Goal: Task Accomplishment & Management: Use online tool/utility

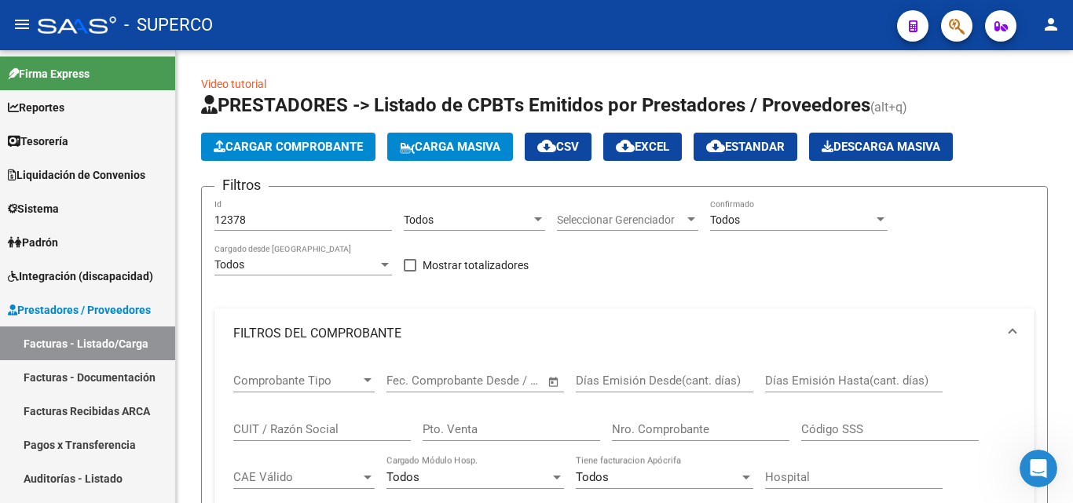
scroll to position [471, 0]
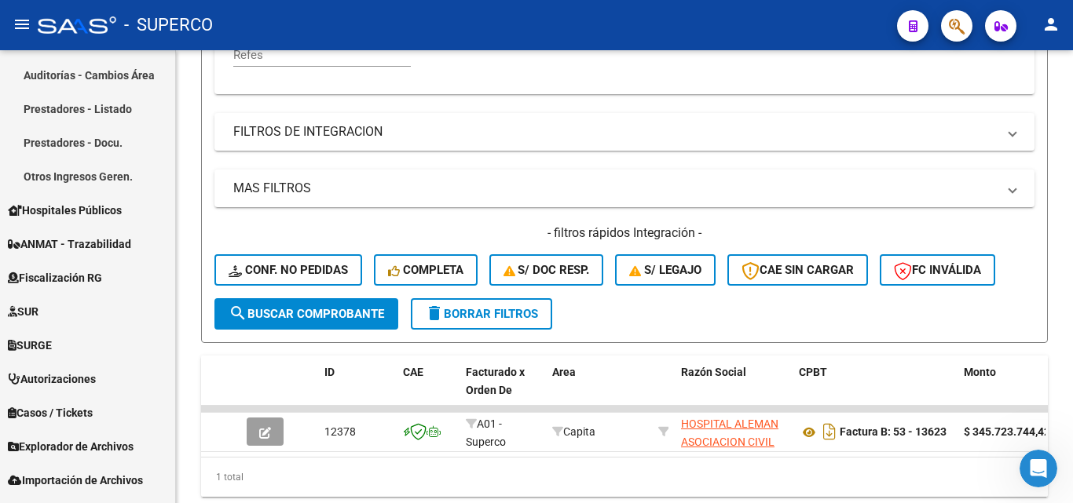
click at [1044, 471] on icon "Abrir Intercom Messenger" at bounding box center [1039, 469] width 26 height 26
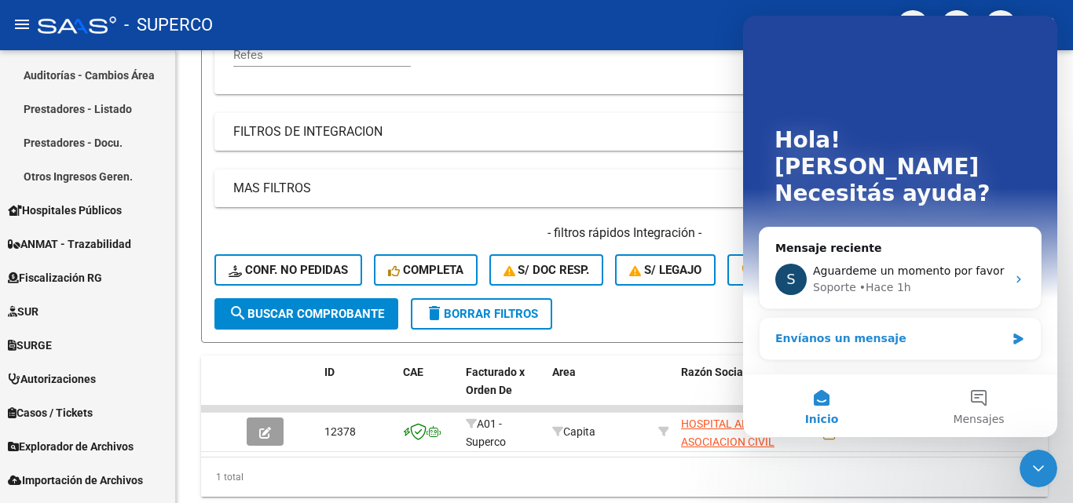
click at [839, 323] on div "Envíanos un mensaje" at bounding box center [899, 339] width 281 height 42
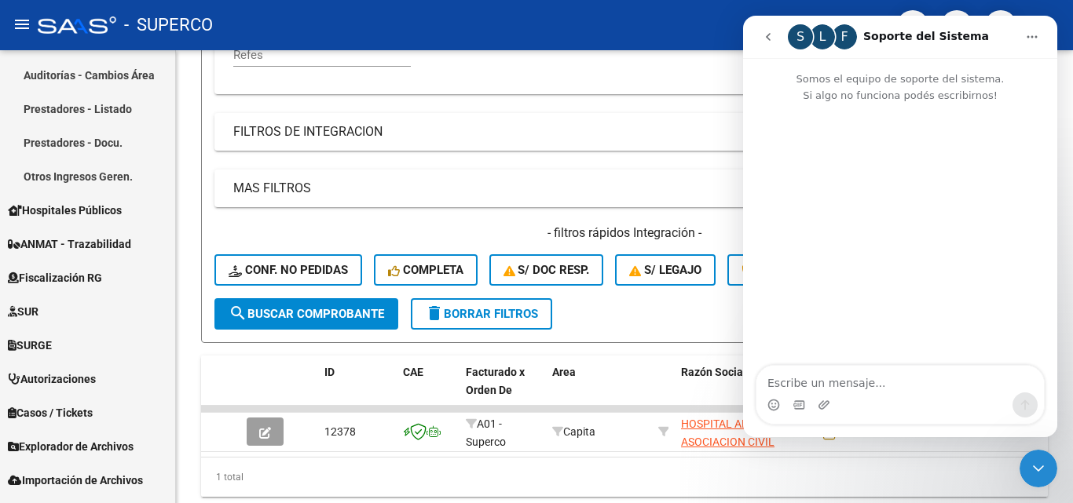
click at [825, 386] on textarea "Escribe un mensaje..." at bounding box center [899, 379] width 287 height 27
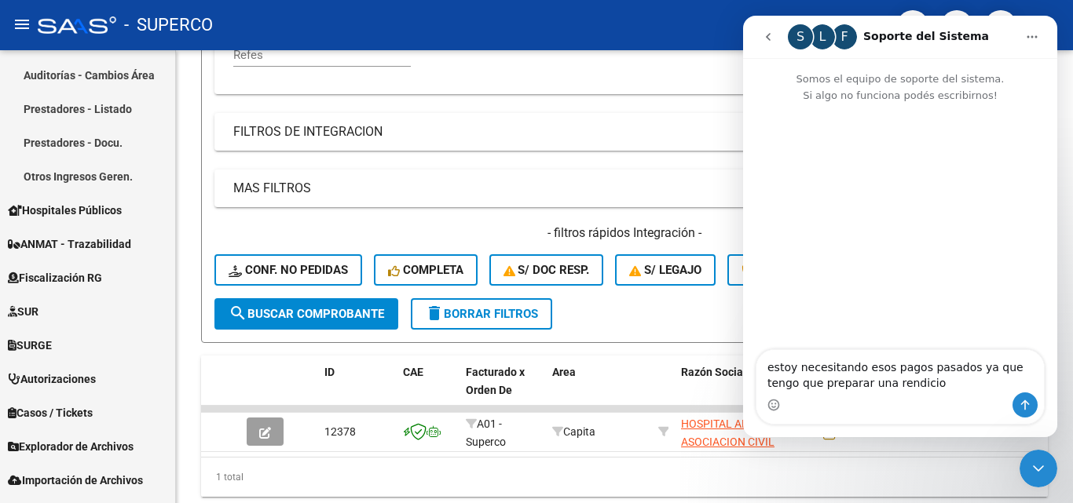
type textarea "estoy necesitando esos pagos pasados ya que tengo que preparar una rendicion"
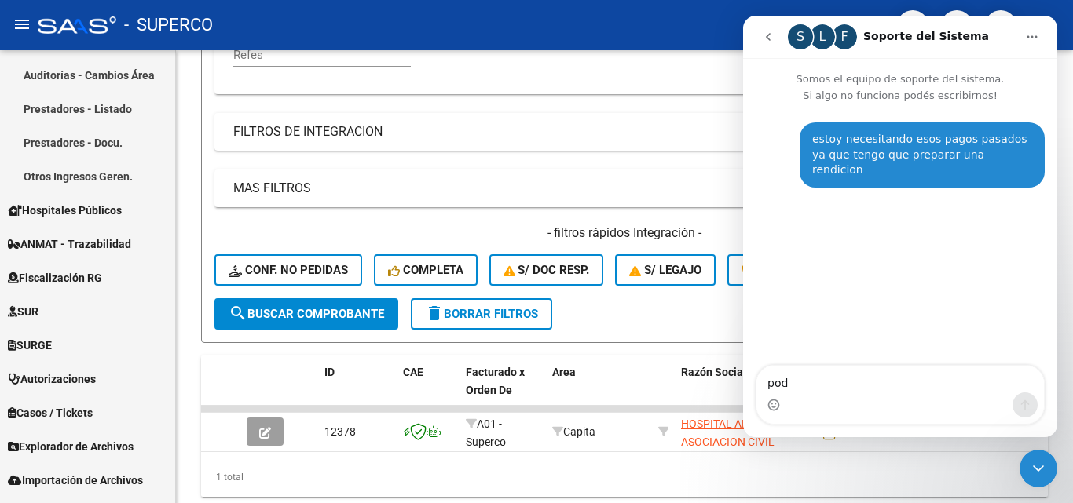
type textarea "pod"
type textarea "podrian cargarlos ustedes ? y luego seguir viendo el problema"
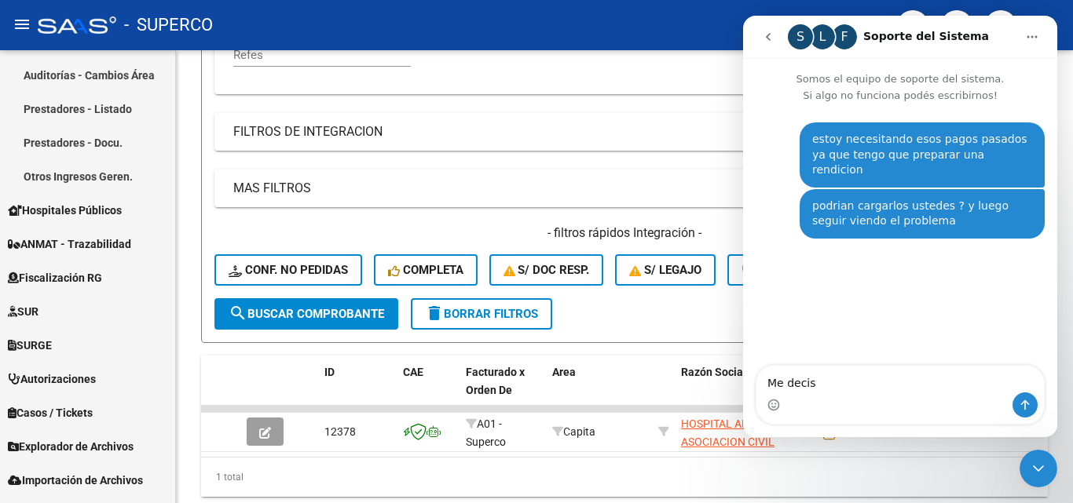
type textarea "Me decis?"
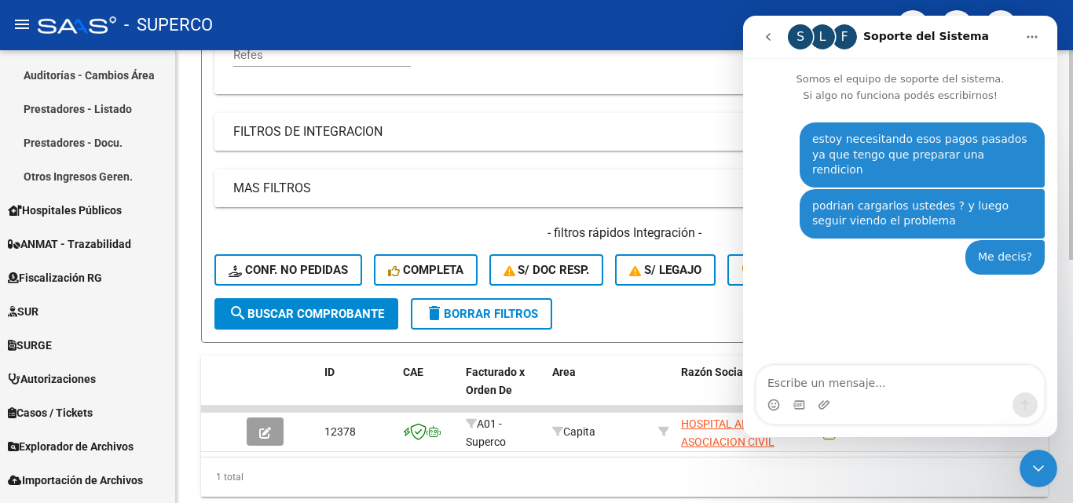
click at [601, 174] on mat-expansion-panel-header "MAS FILTROS" at bounding box center [624, 189] width 820 height 38
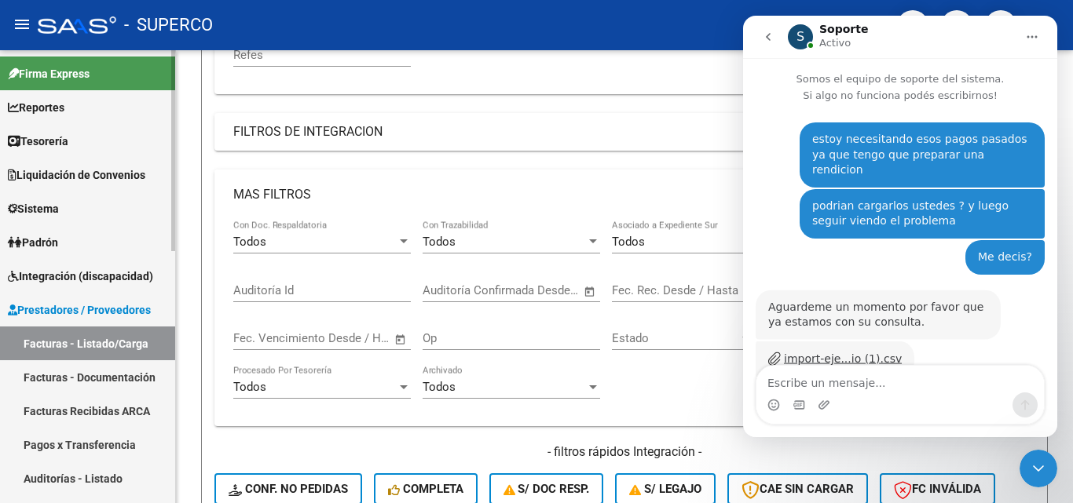
scroll to position [77, 0]
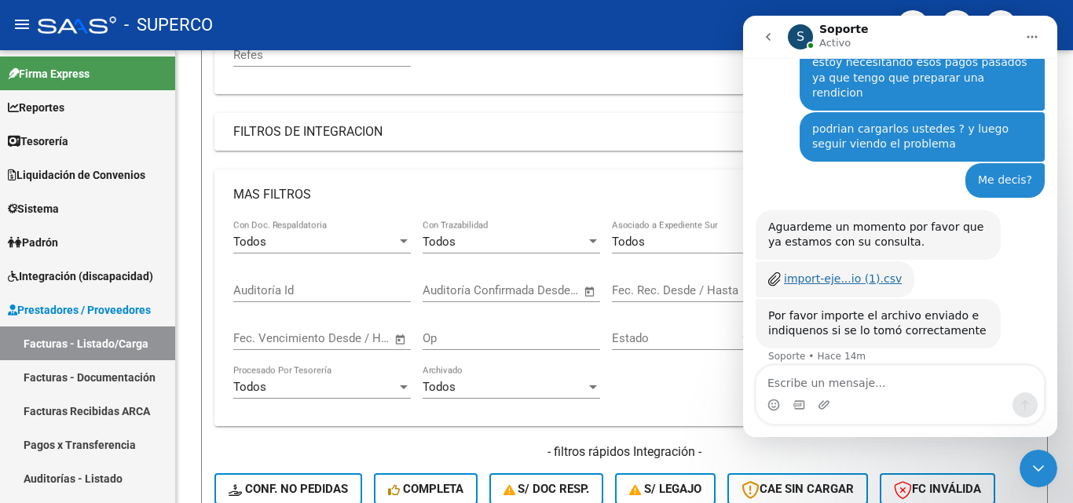
click at [828, 271] on div "import-eje...io (1).csv" at bounding box center [843, 279] width 118 height 16
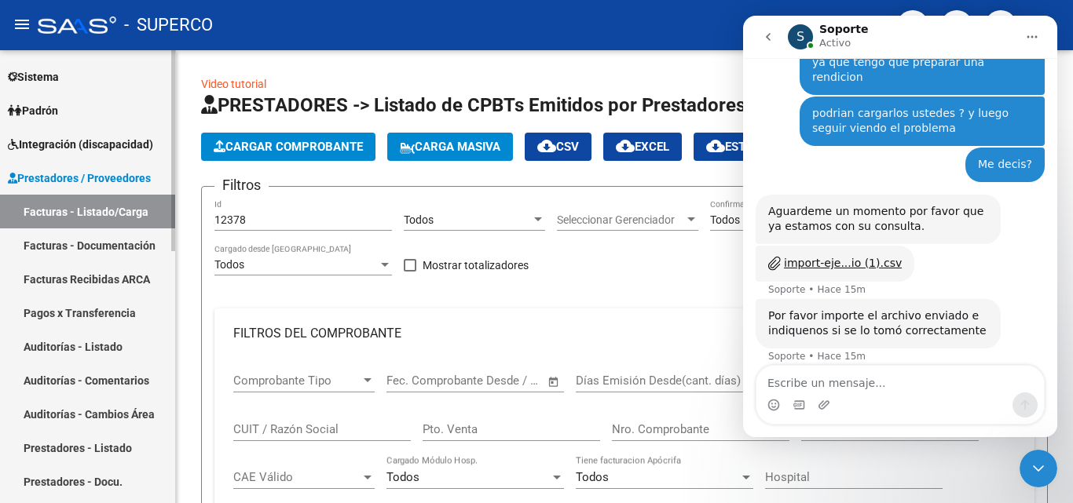
scroll to position [157, 0]
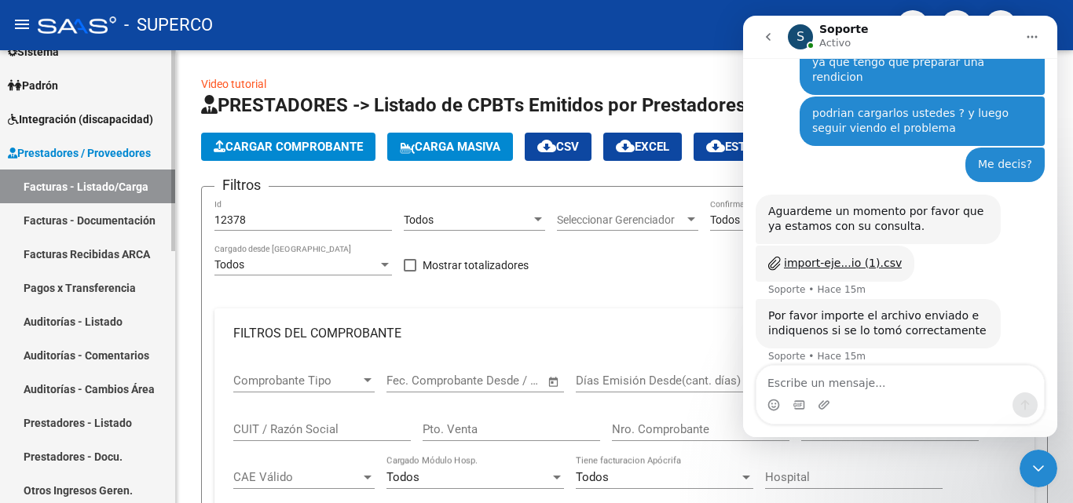
click at [103, 285] on link "Pagos x Transferencia" at bounding box center [87, 288] width 175 height 34
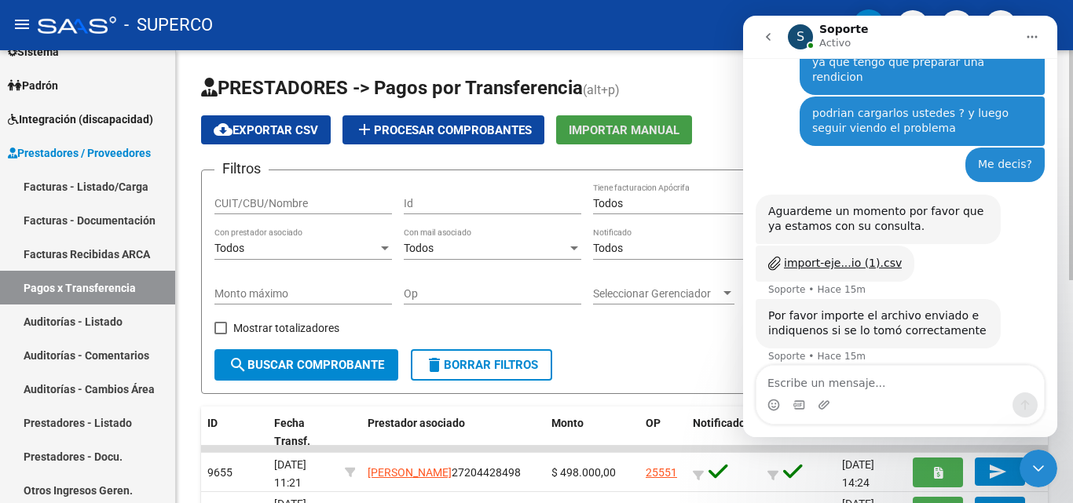
click at [619, 126] on span "Importar Manual" at bounding box center [624, 130] width 111 height 14
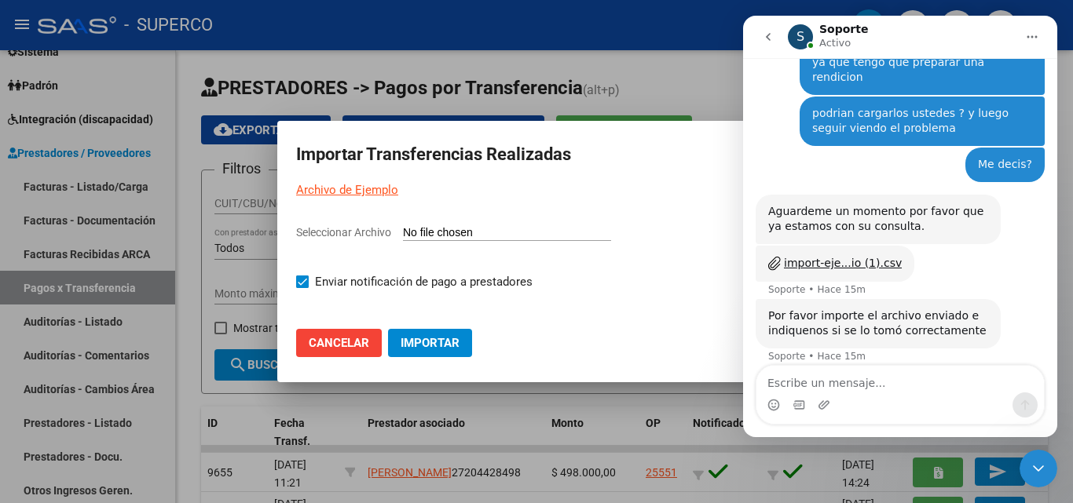
click at [430, 233] on input "Seleccionar Archivo" at bounding box center [507, 233] width 208 height 15
type input "C:\fakepath\import-ejemplo-pagos-transferencias julio (2).csv"
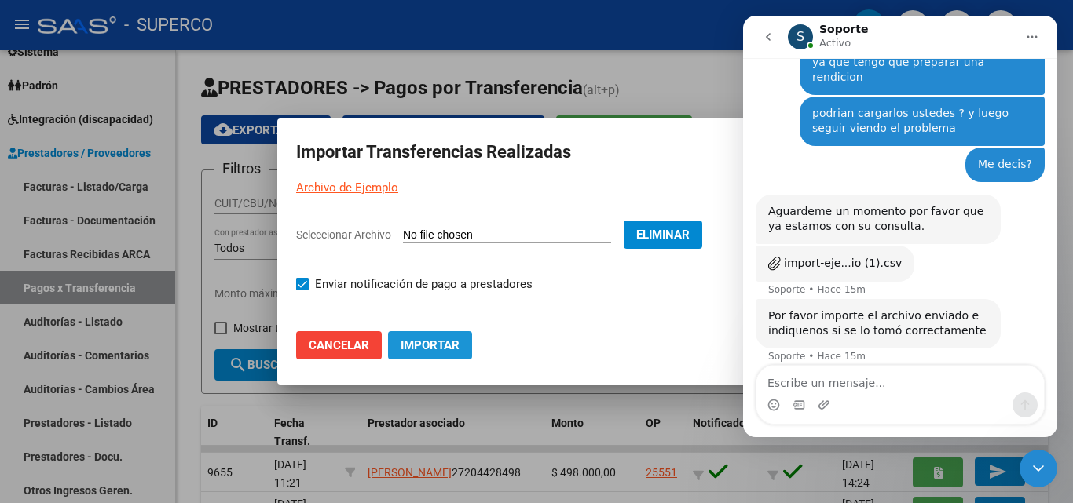
click at [419, 342] on span "Importar" at bounding box center [429, 345] width 59 height 14
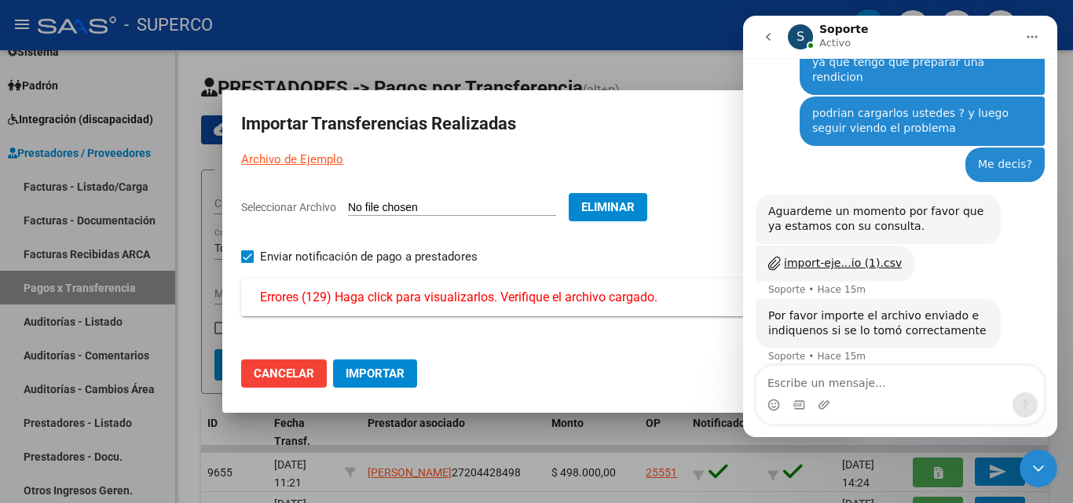
click at [422, 301] on span "Errores (129) Haga click para visualizarlos. Verifique el archivo cargado." at bounding box center [458, 297] width 397 height 19
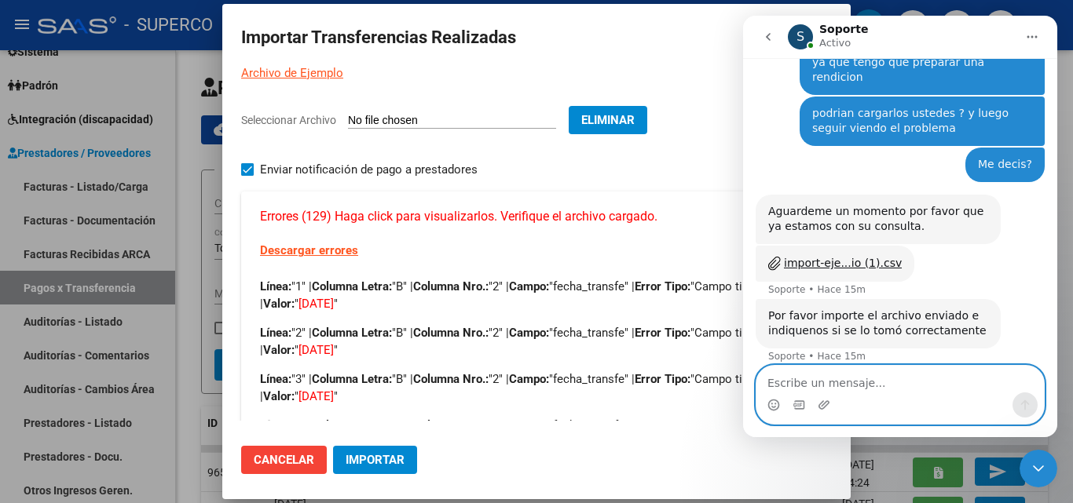
click at [812, 382] on textarea "Escribe un mensaje..." at bounding box center [899, 379] width 287 height 27
type textarea "n"
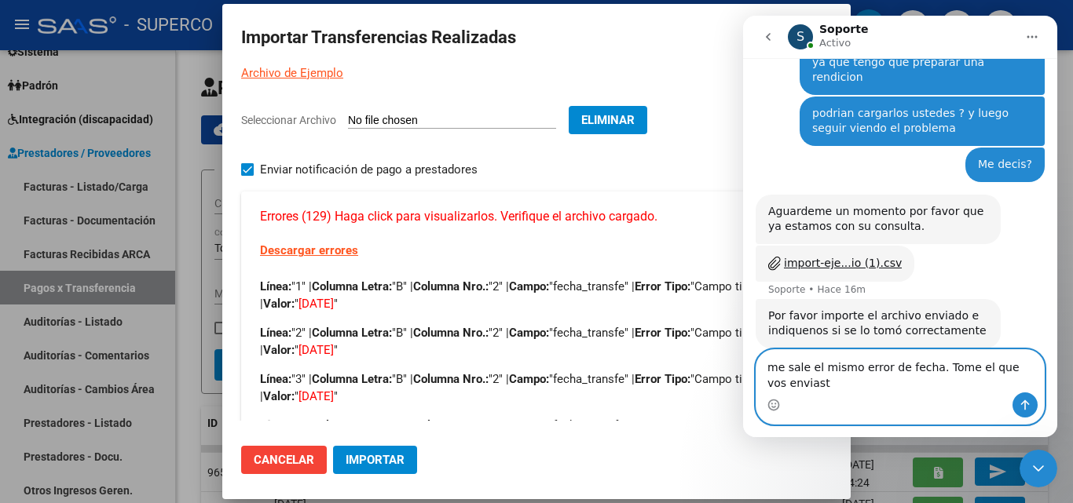
scroll to position [108, 0]
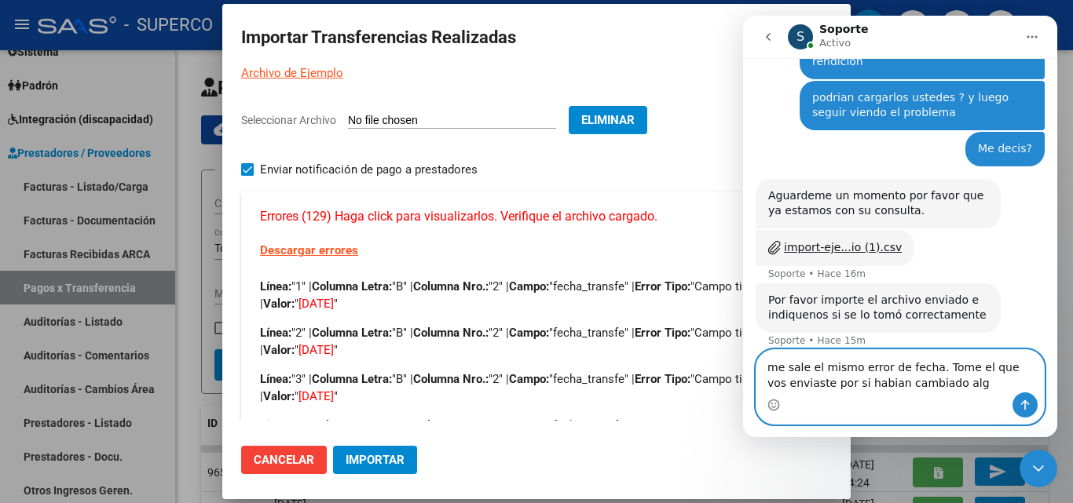
type textarea "me sale el mismo error de fecha. Tome el que vos enviaste por si habian cambiad…"
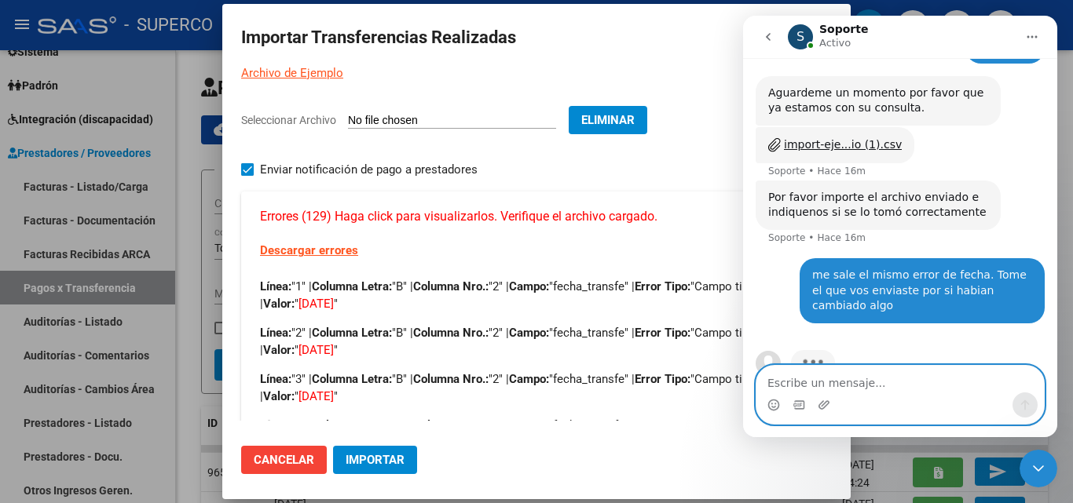
scroll to position [216, 0]
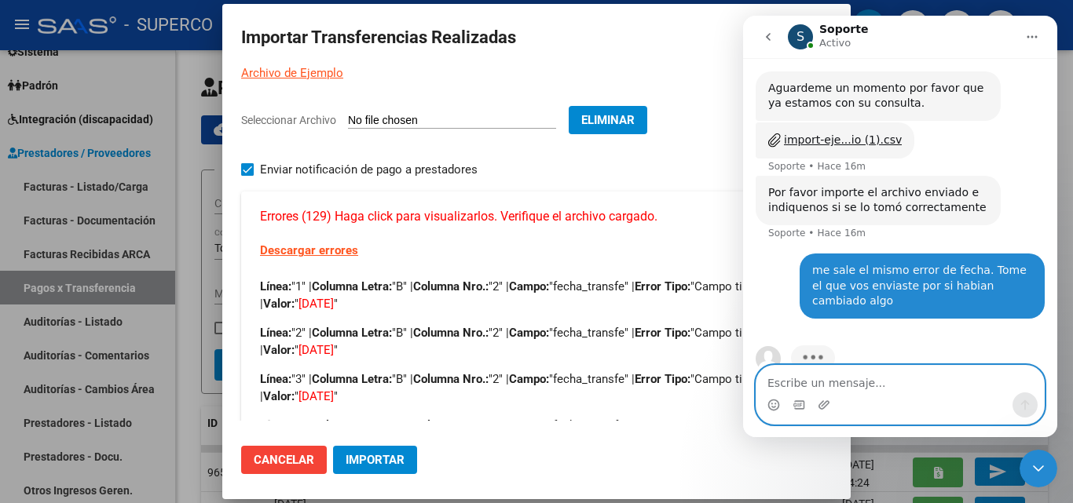
click at [794, 381] on textarea "Escribe un mensaje..." at bounding box center [899, 379] width 287 height 27
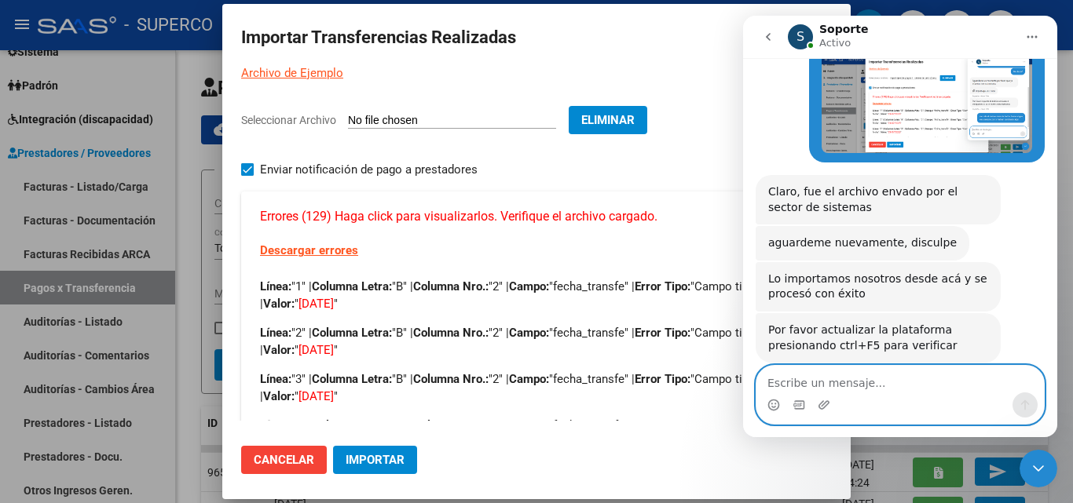
scroll to position [475, 0]
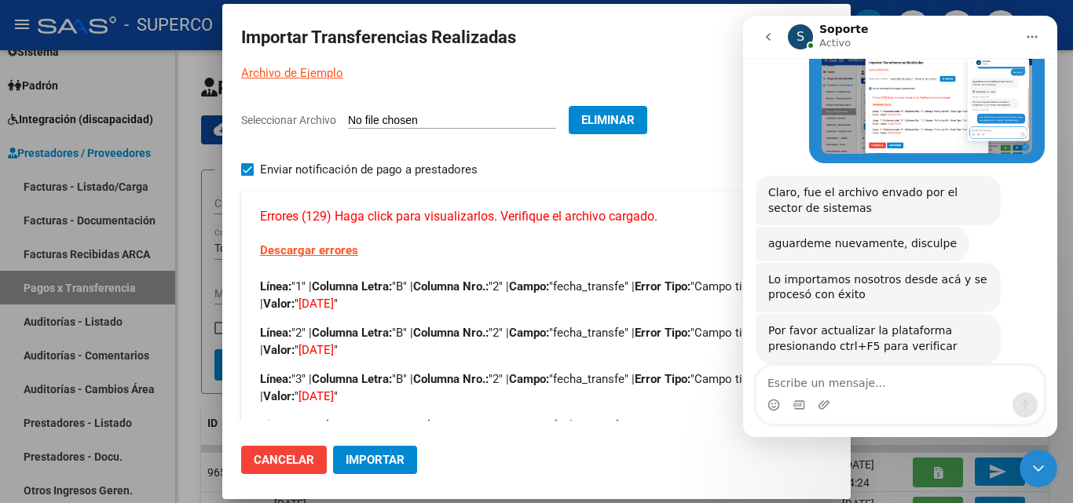
click at [542, 39] on h2 "Importar Transferencias Realizadas" at bounding box center [536, 38] width 591 height 30
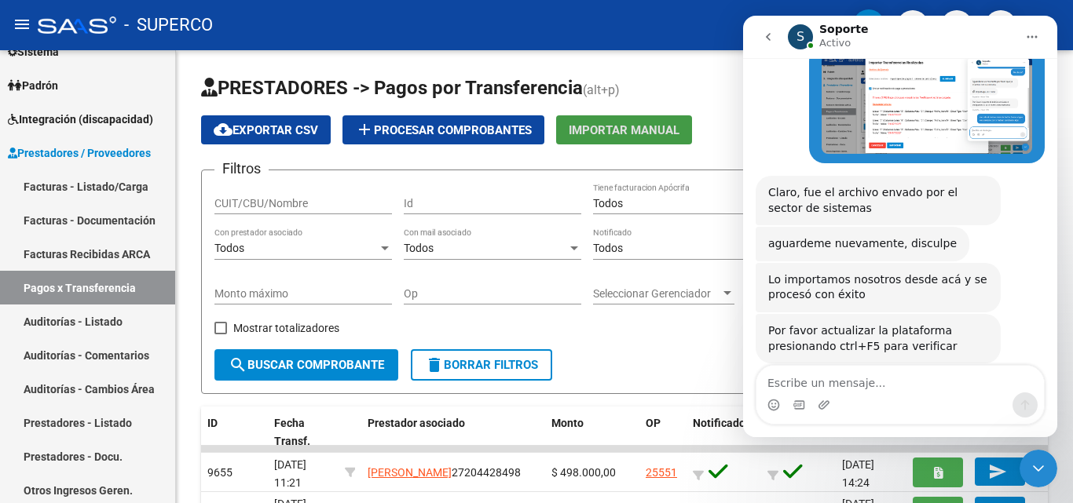
click at [25, 24] on mat-icon "menu" at bounding box center [22, 24] width 19 height 19
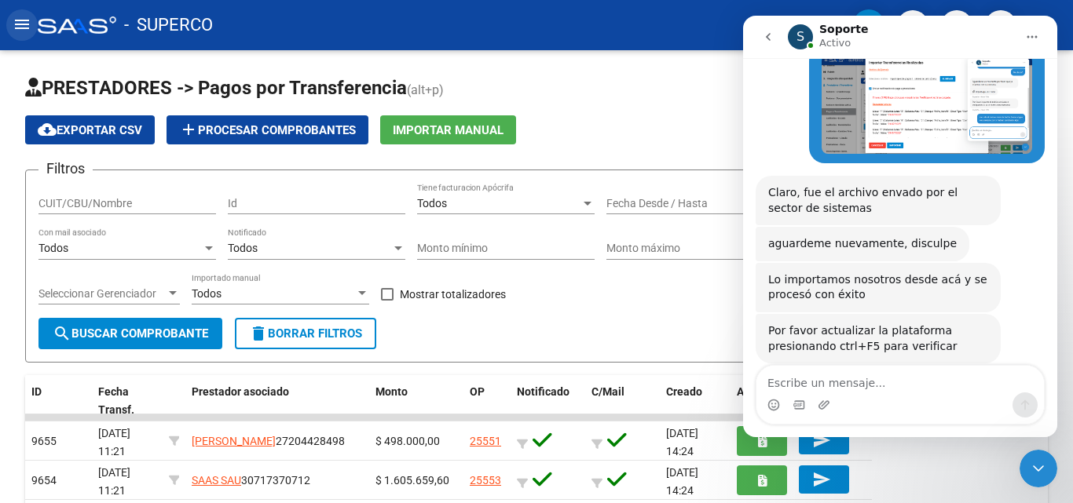
click at [25, 24] on mat-icon "menu" at bounding box center [22, 24] width 19 height 19
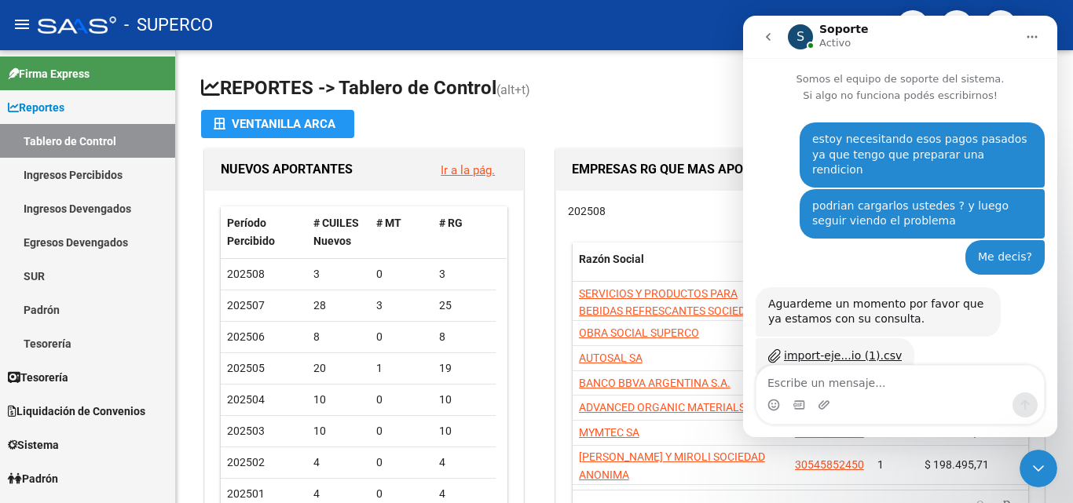
scroll to position [459, 0]
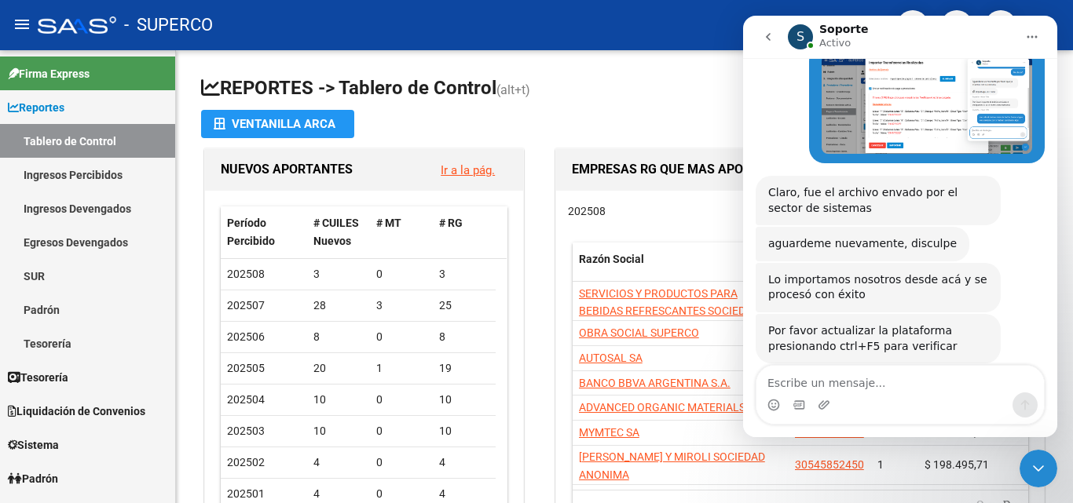
click at [784, 383] on textarea "Escribe un mensaje..." at bounding box center [899, 379] width 287 height 27
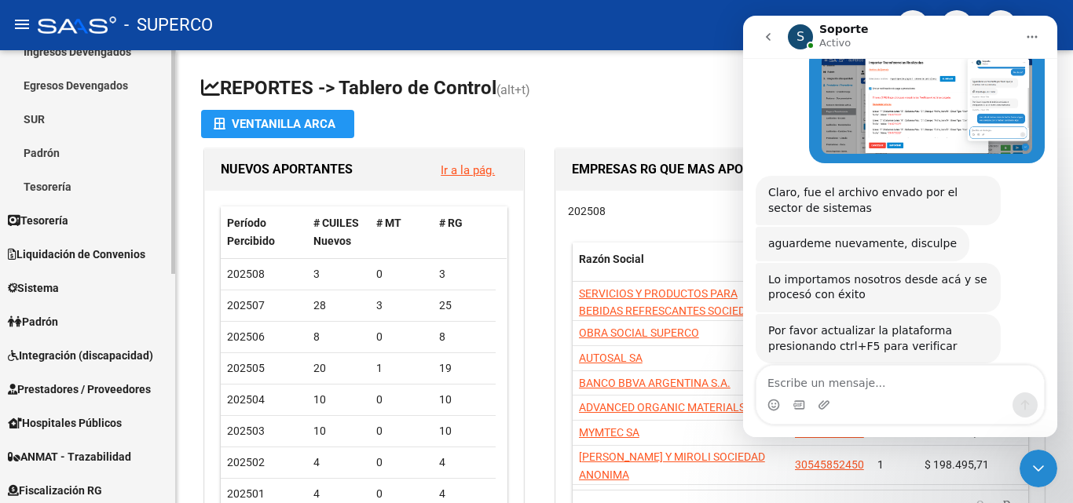
scroll to position [236, 0]
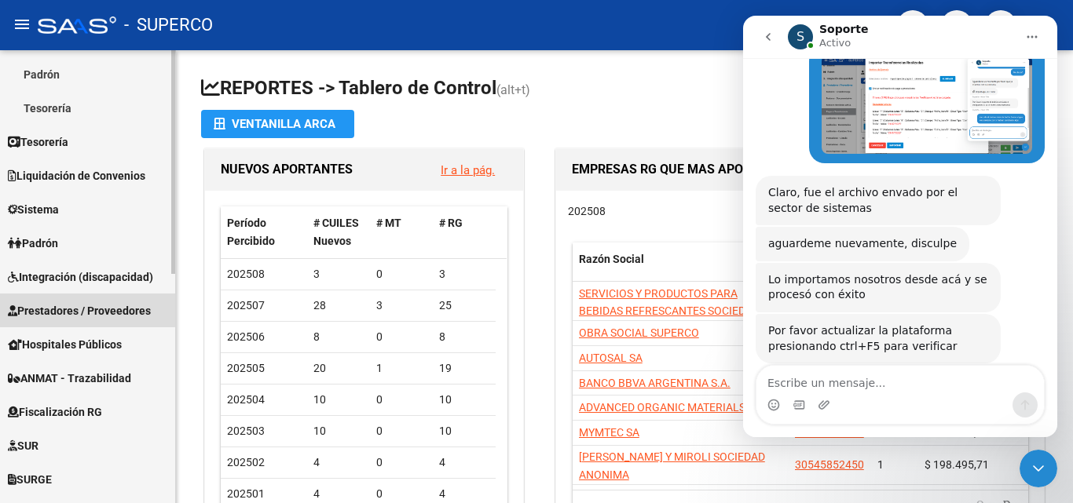
click at [76, 309] on span "Prestadores / Proveedores" at bounding box center [79, 310] width 143 height 17
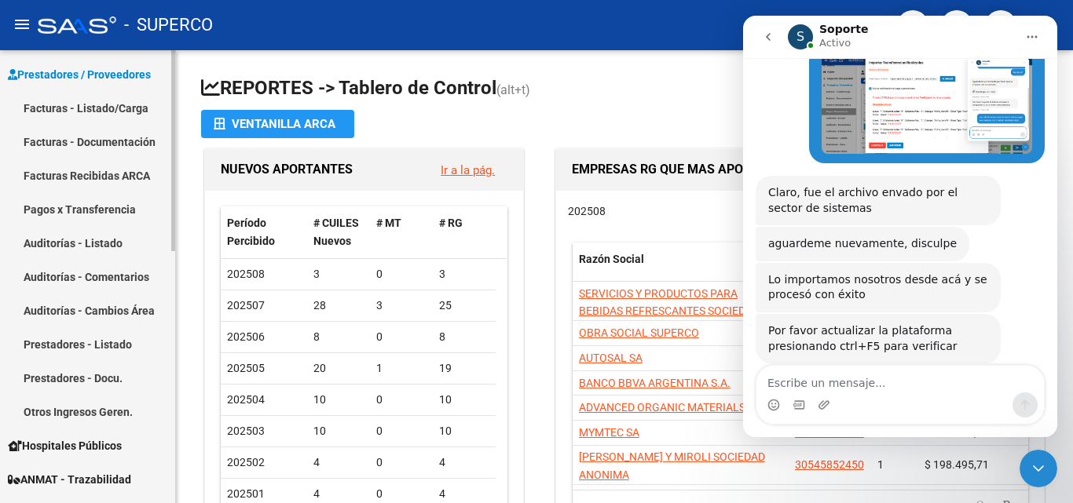
click at [71, 74] on span "Prestadores / Proveedores" at bounding box center [79, 74] width 143 height 17
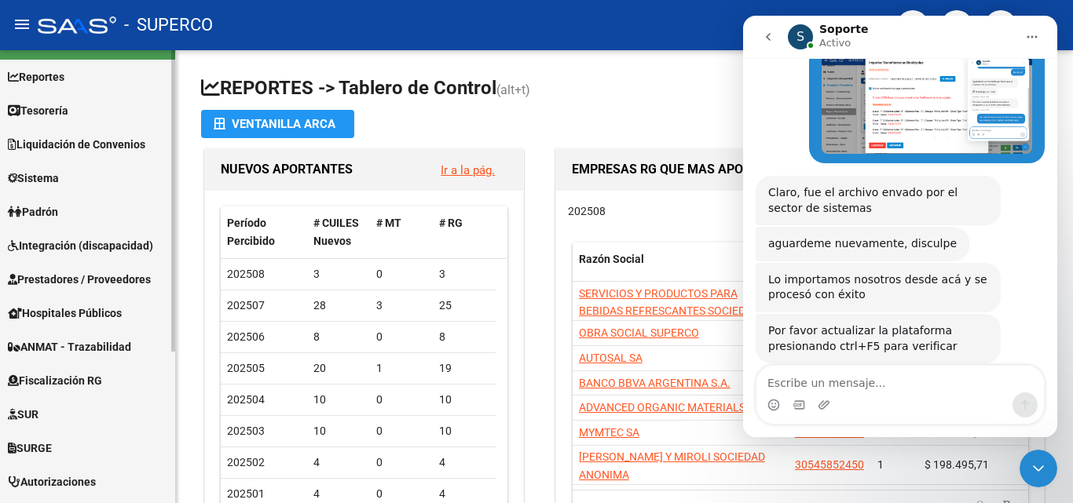
scroll to position [0, 0]
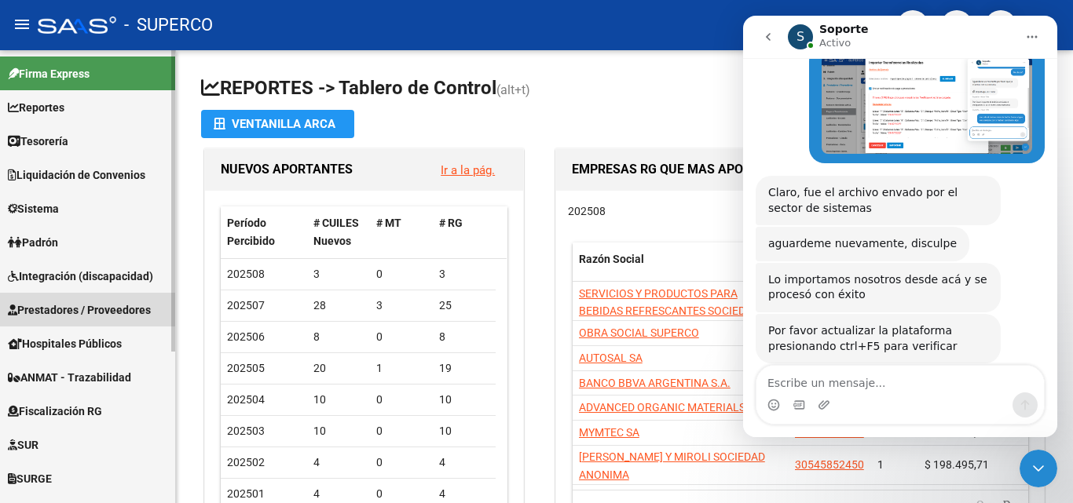
click at [75, 305] on span "Prestadores / Proveedores" at bounding box center [79, 310] width 143 height 17
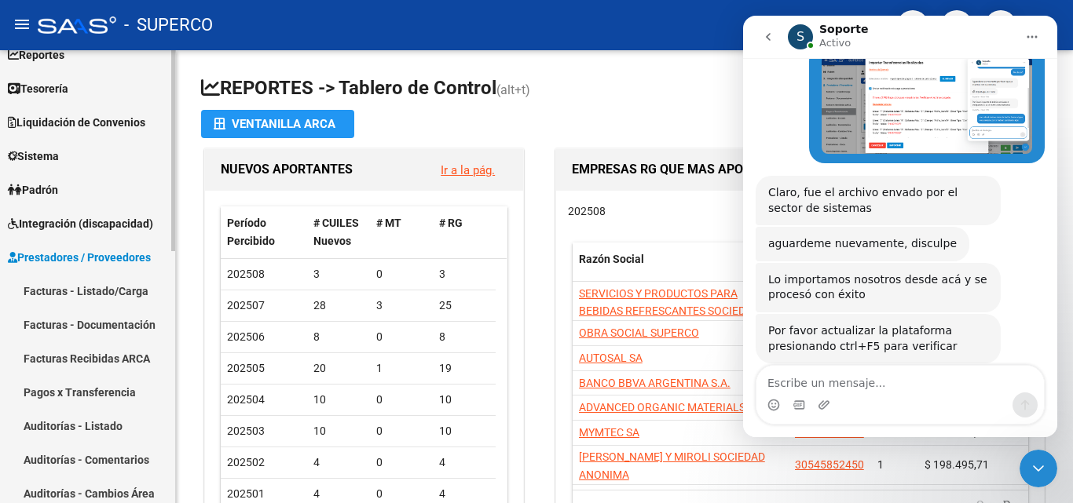
scroll to position [79, 0]
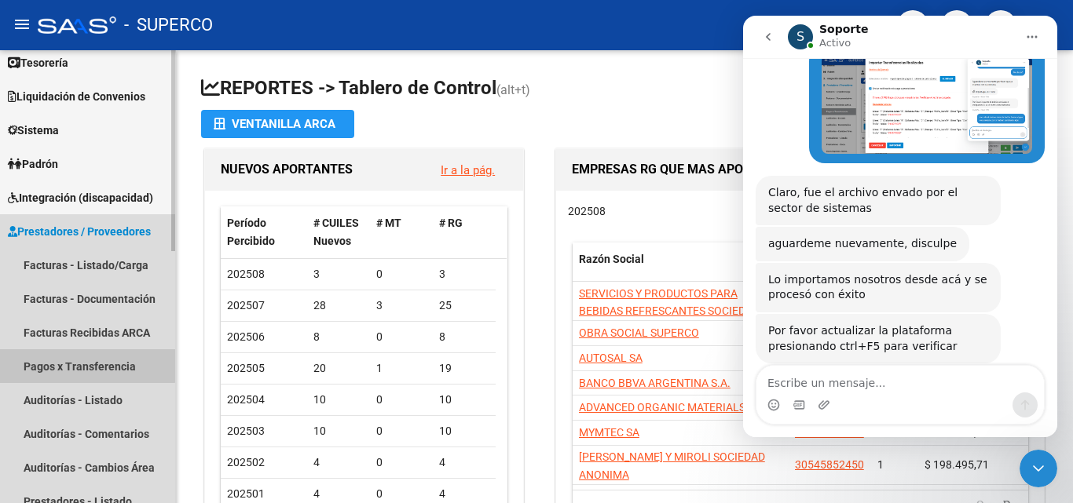
click at [84, 365] on link "Pagos x Transferencia" at bounding box center [87, 366] width 175 height 34
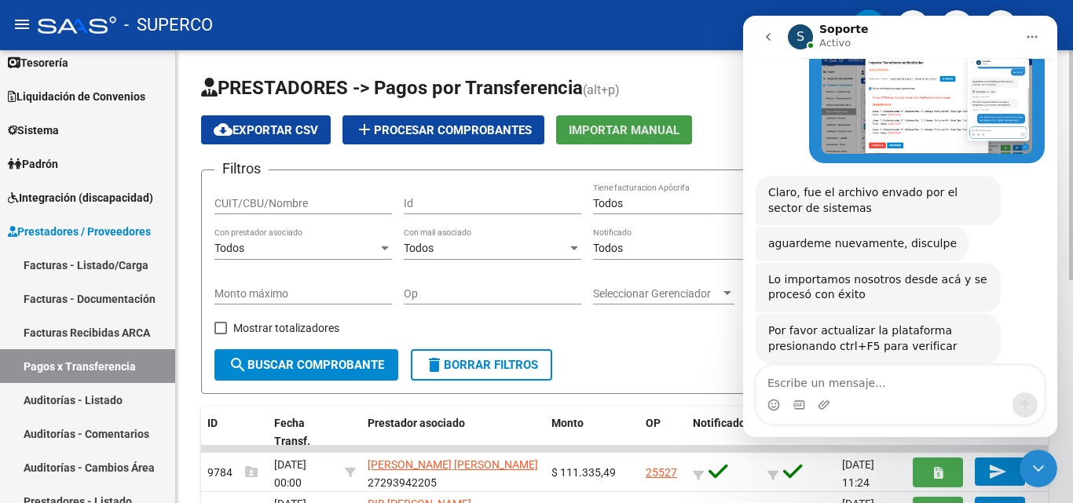
click at [620, 140] on button "Importar Manual" at bounding box center [624, 129] width 136 height 29
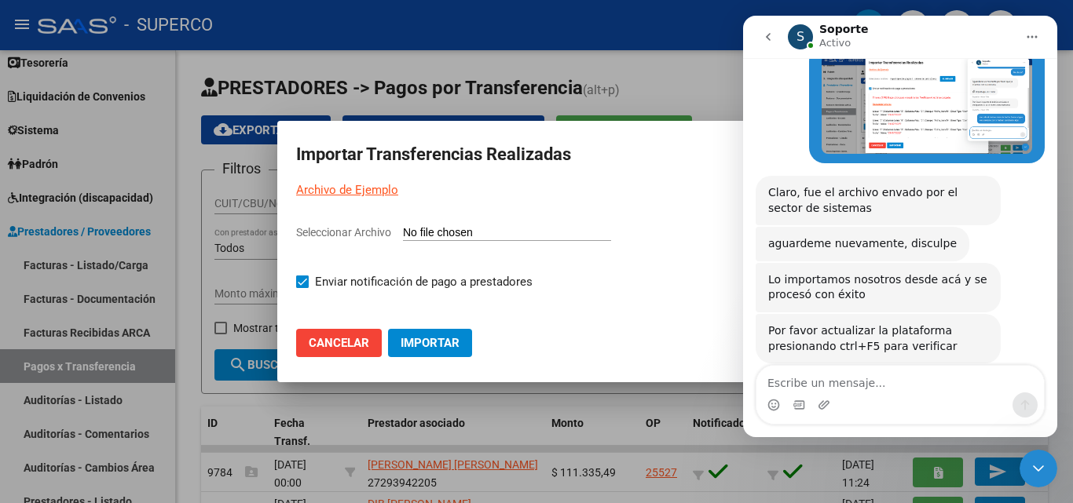
click at [461, 230] on input "Seleccionar Archivo" at bounding box center [507, 233] width 208 height 15
type input "C:\fakepath\import-ejemplo-pagos-transferencias julio (2).csv"
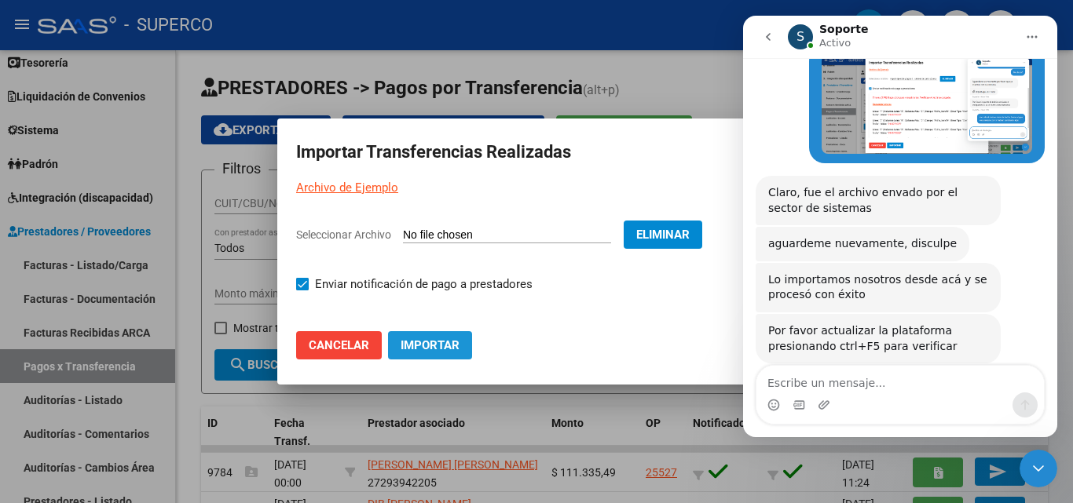
click at [420, 347] on span "Importar" at bounding box center [429, 345] width 59 height 14
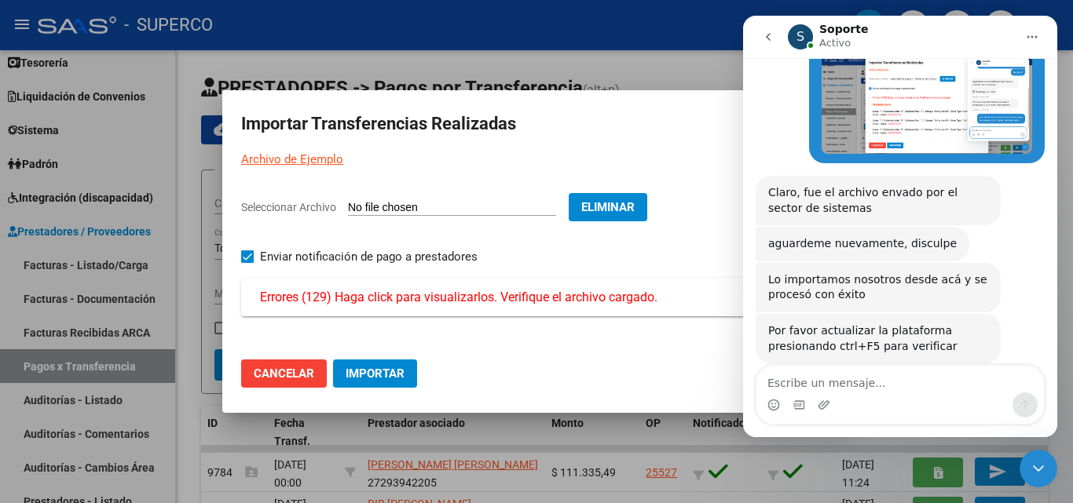
click at [477, 297] on span "Errores (129) Haga click para visualizarlos. Verifique el archivo cargado." at bounding box center [458, 297] width 397 height 19
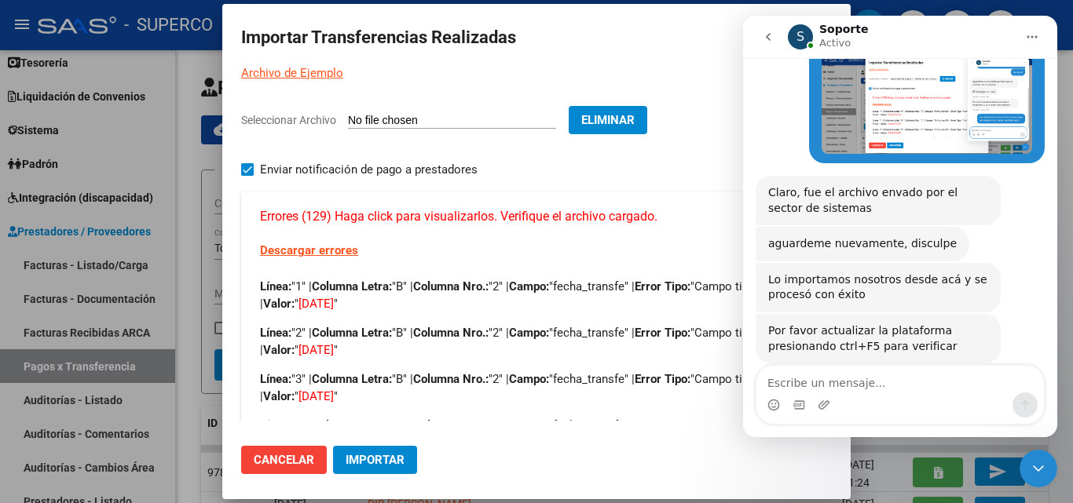
click at [567, 75] on p "Archivo de Ejemplo" at bounding box center [536, 73] width 591 height 18
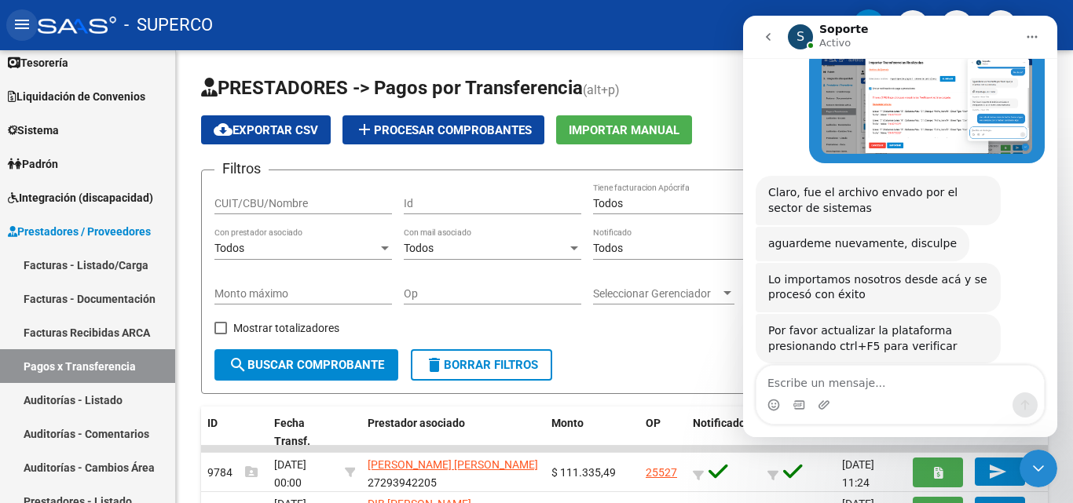
click at [22, 23] on mat-icon "menu" at bounding box center [22, 24] width 19 height 19
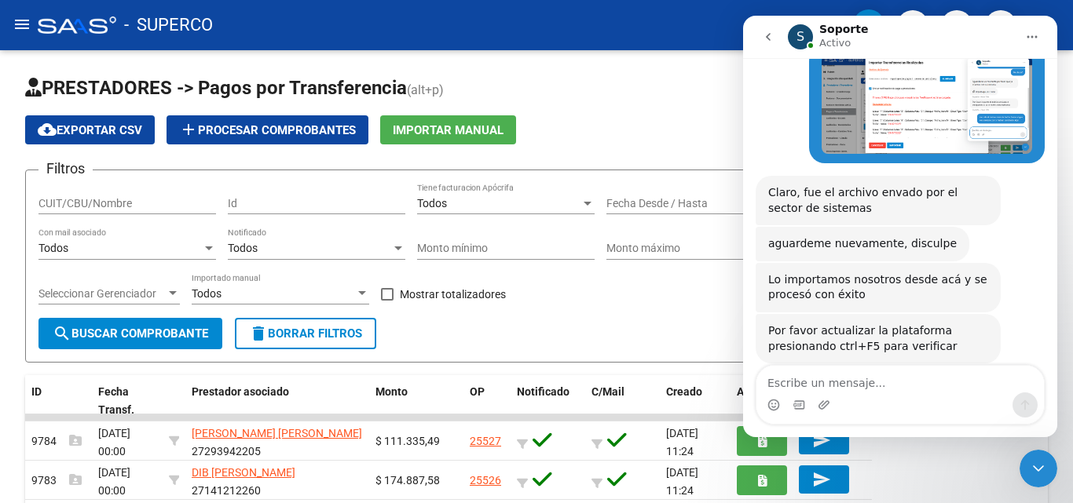
click at [22, 23] on mat-icon "menu" at bounding box center [22, 24] width 19 height 19
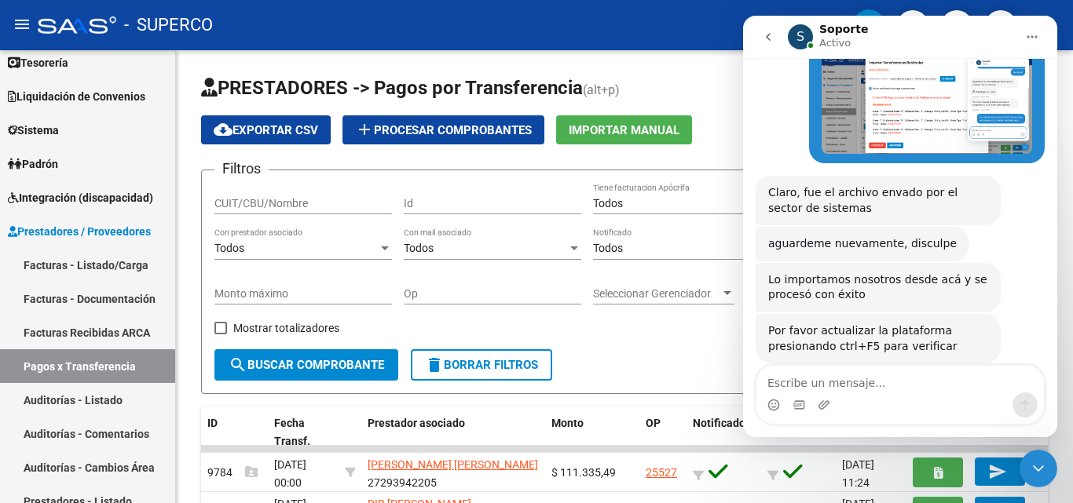
drag, startPoint x: 251, startPoint y: 0, endPoint x: 194, endPoint y: 23, distance: 61.7
click at [194, 23] on span "- SUPERCO" at bounding box center [168, 25] width 89 height 35
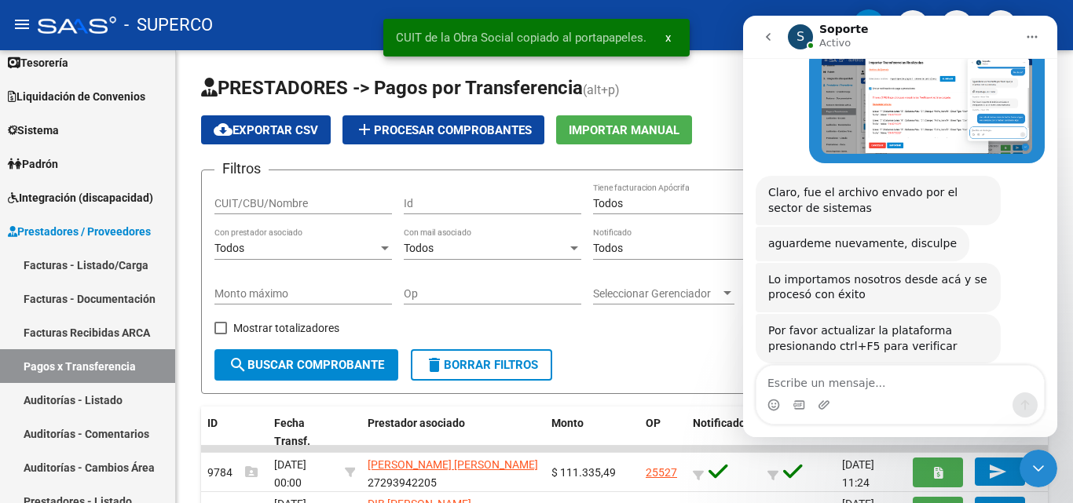
click at [87, 32] on div at bounding box center [77, 24] width 79 height 17
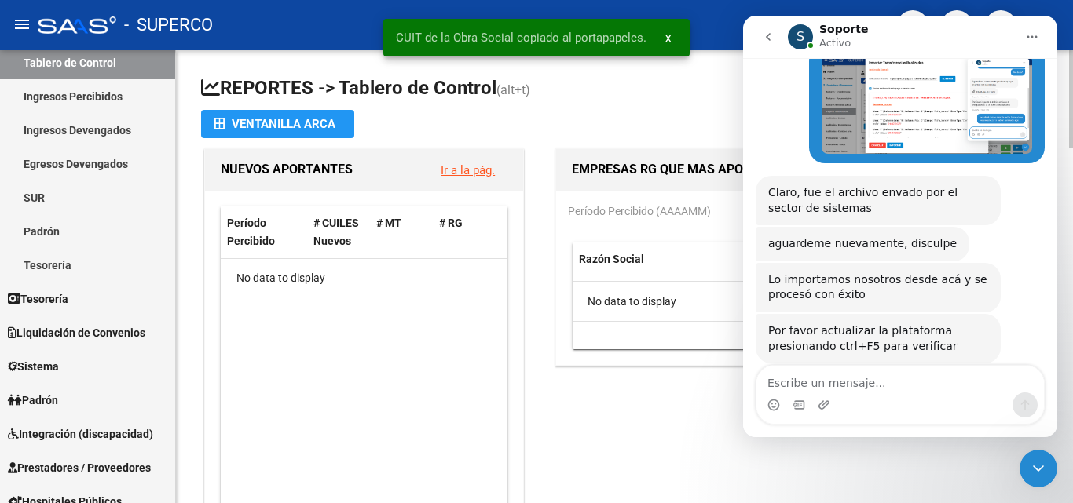
scroll to position [315, 0]
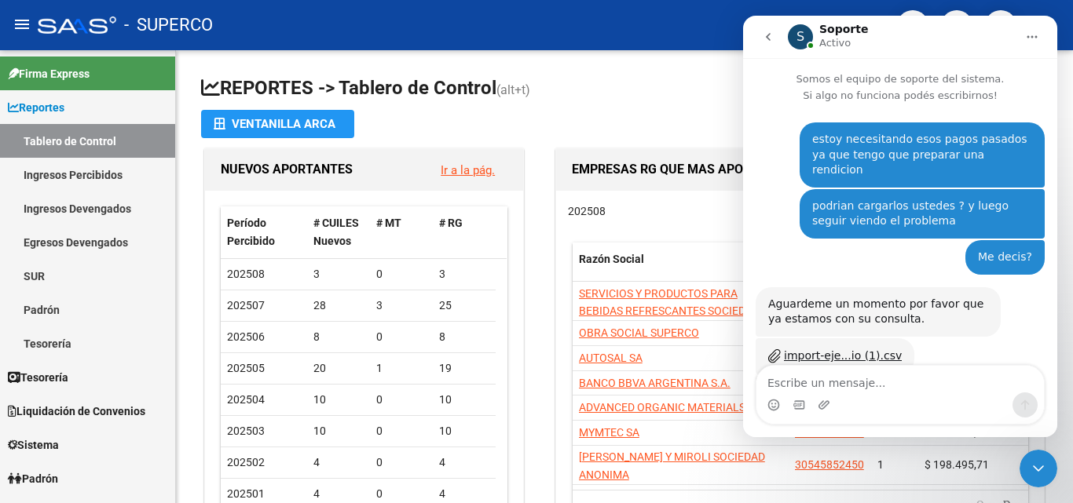
scroll to position [459, 0]
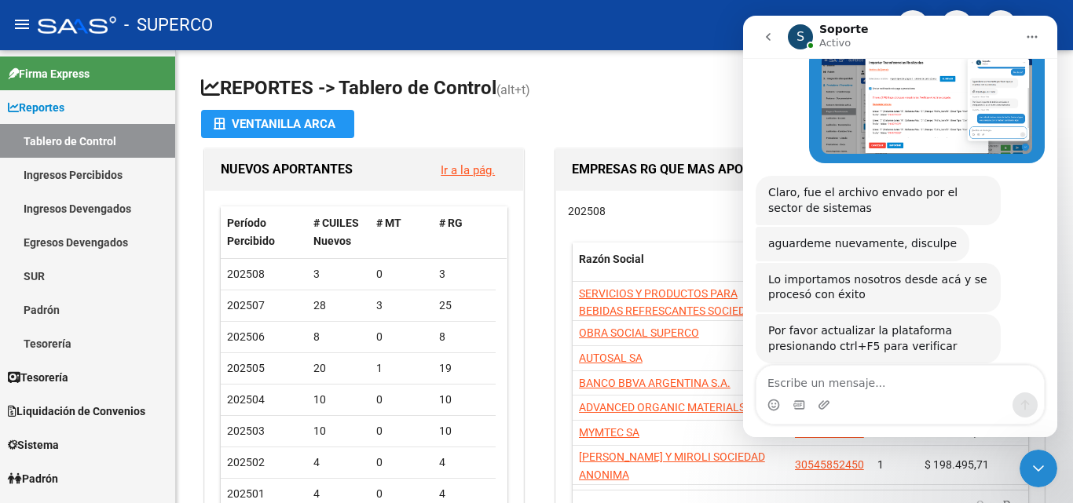
click at [98, 28] on div at bounding box center [77, 24] width 79 height 17
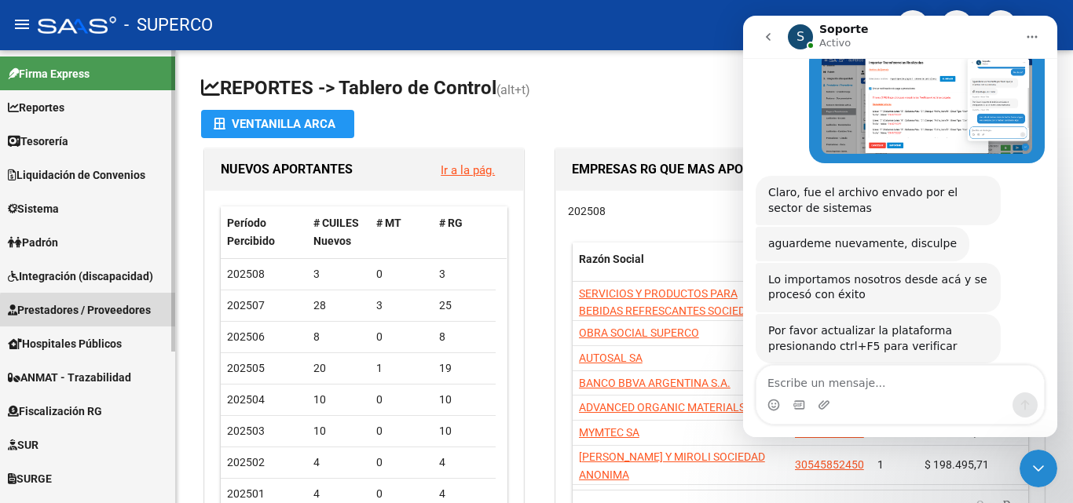
click at [98, 313] on span "Prestadores / Proveedores" at bounding box center [79, 310] width 143 height 17
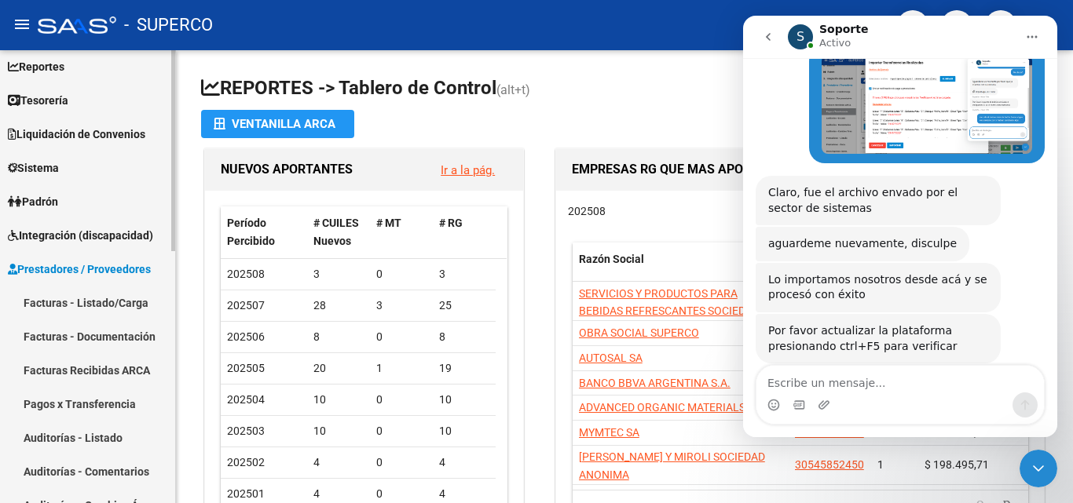
scroll to position [79, 0]
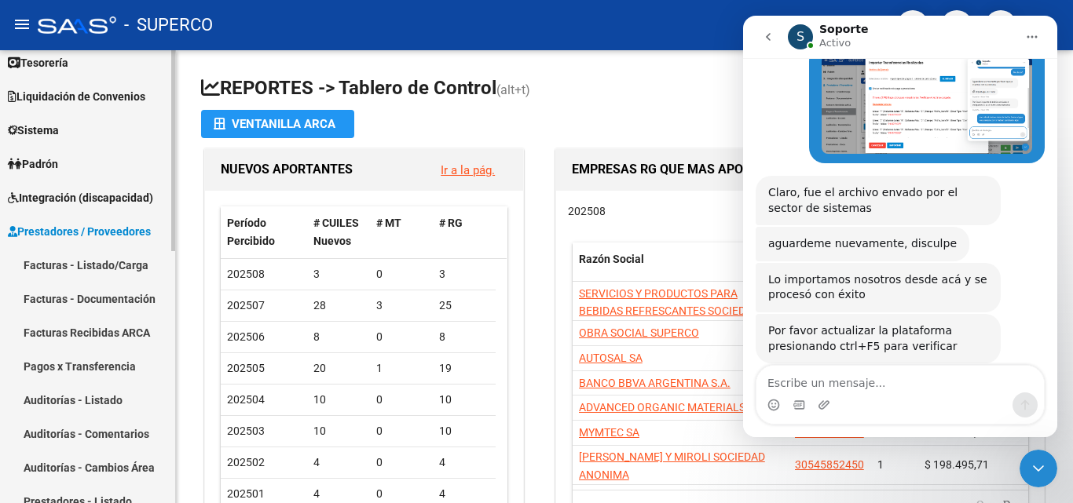
click at [101, 362] on link "Pagos x Transferencia" at bounding box center [87, 366] width 175 height 34
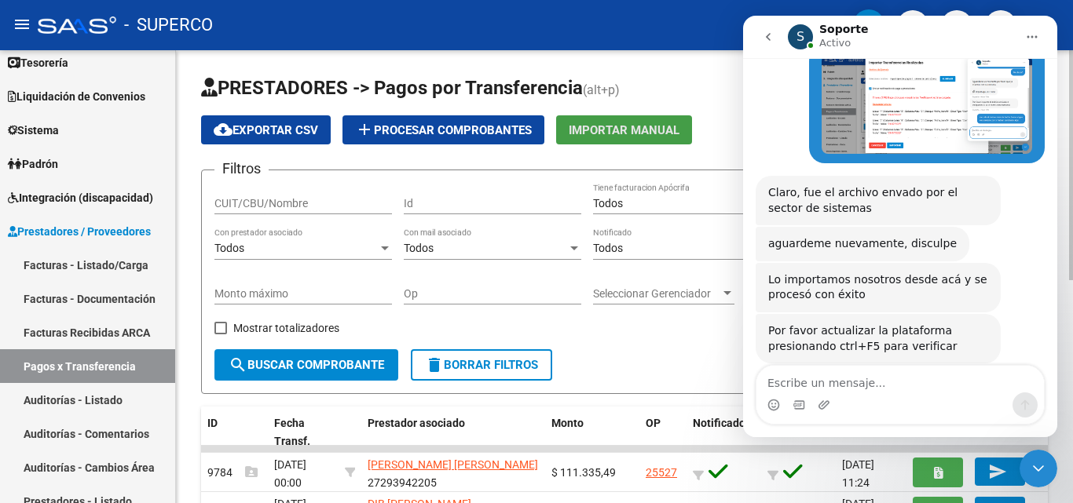
click at [598, 141] on button "Importar Manual" at bounding box center [624, 129] width 136 height 29
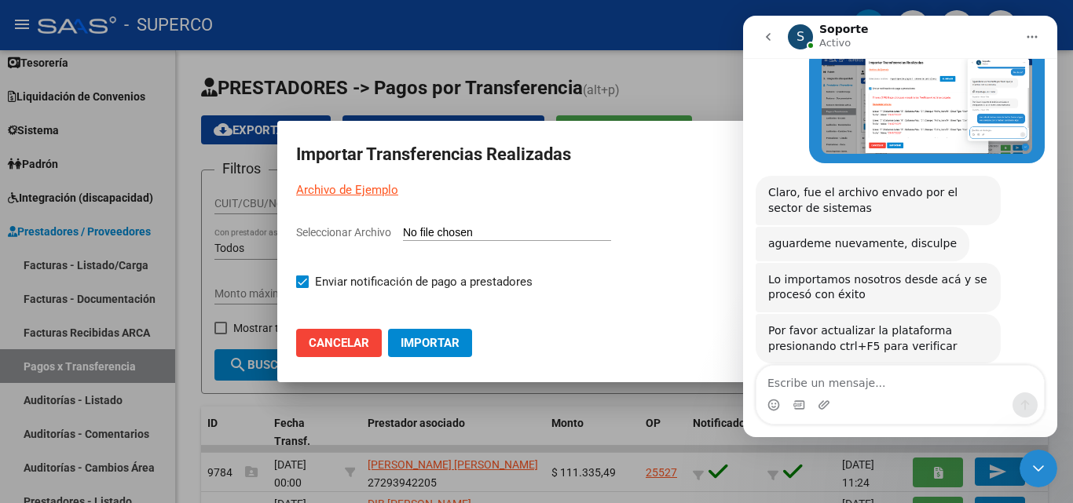
click at [437, 236] on input "Seleccionar Archivo" at bounding box center [507, 233] width 208 height 15
type input "C:\fakepath\import-ejemplo-pagos-transferencias julio (2).csv"
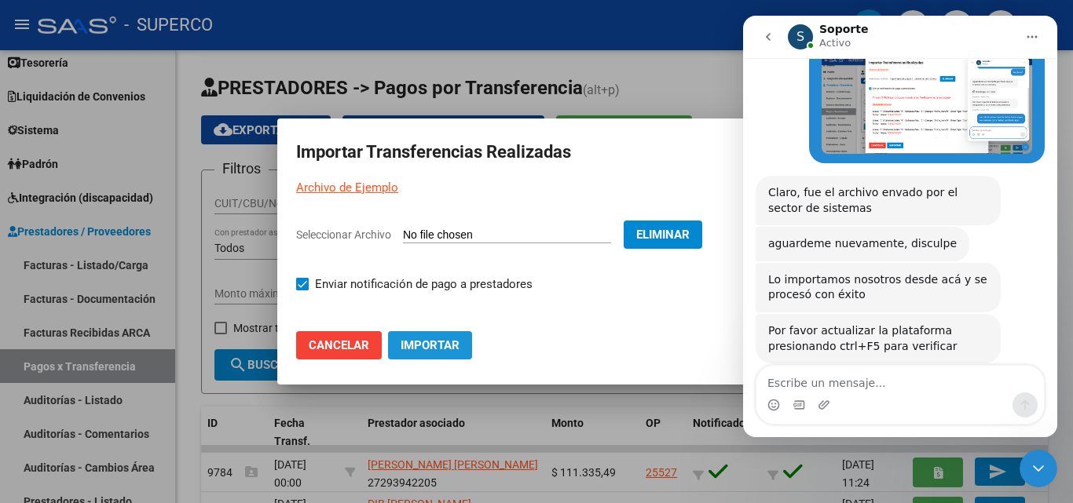
click at [409, 343] on span "Importar" at bounding box center [429, 345] width 59 height 14
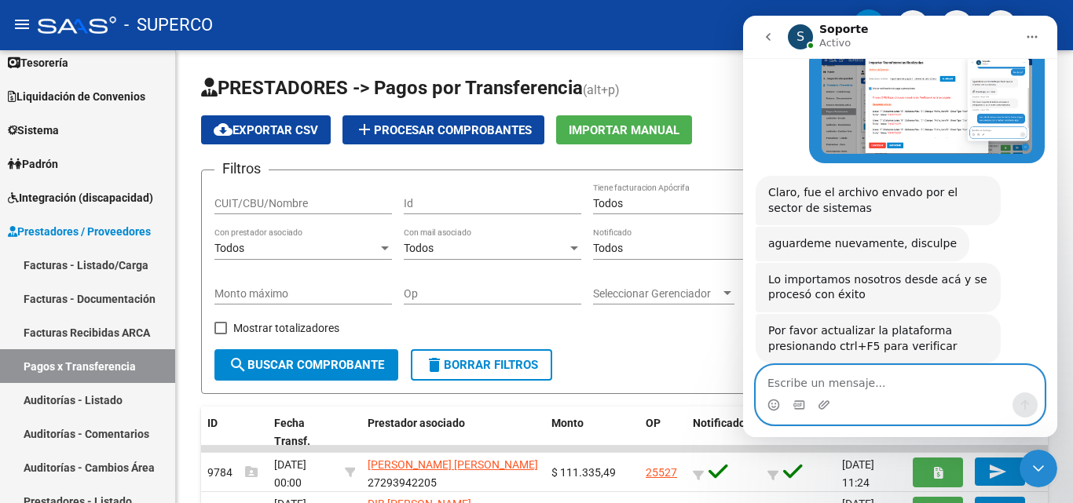
click at [809, 389] on textarea "Escribe un mensaje..." at bounding box center [899, 379] width 287 height 27
type textarea "le di a la fecha de volver a cargar la pagina"
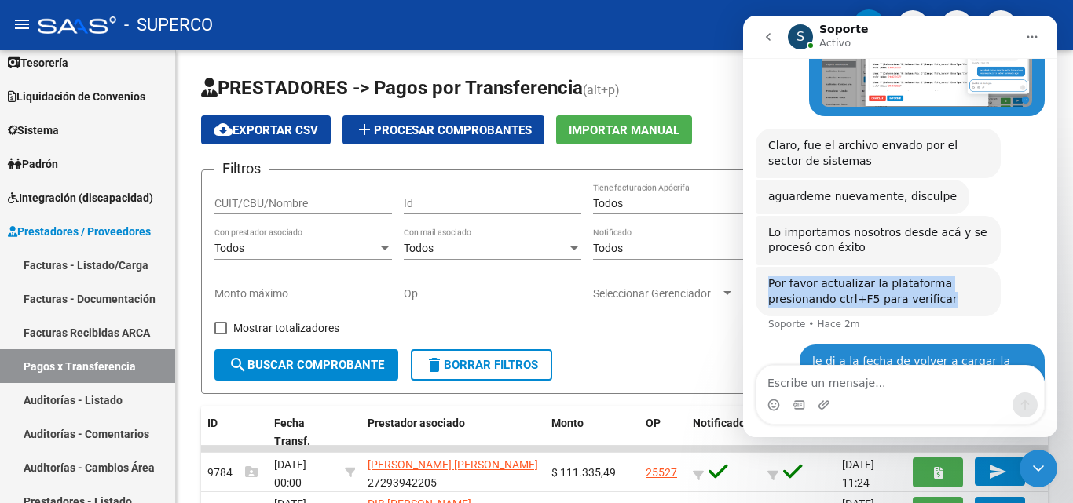
drag, startPoint x: 768, startPoint y: 248, endPoint x: 938, endPoint y: 275, distance: 172.5
click at [938, 276] on div "Por favor actualizar la plataforma presionando ctrl+F5 para verificar" at bounding box center [878, 291] width 220 height 31
copy div "Por favor actualizar la plataforma presionando ctrl+F5 para verificar"
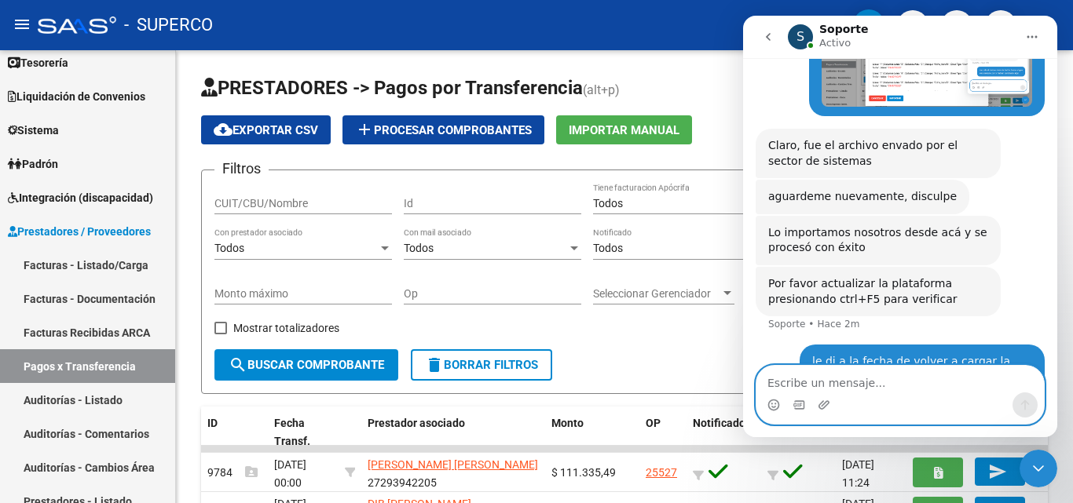
click at [817, 384] on textarea "Escribe un mensaje..." at bounding box center [899, 379] width 287 height 27
paste textarea "Por favor actualizar la plataforma presionando ctrl+F5 para verificar"
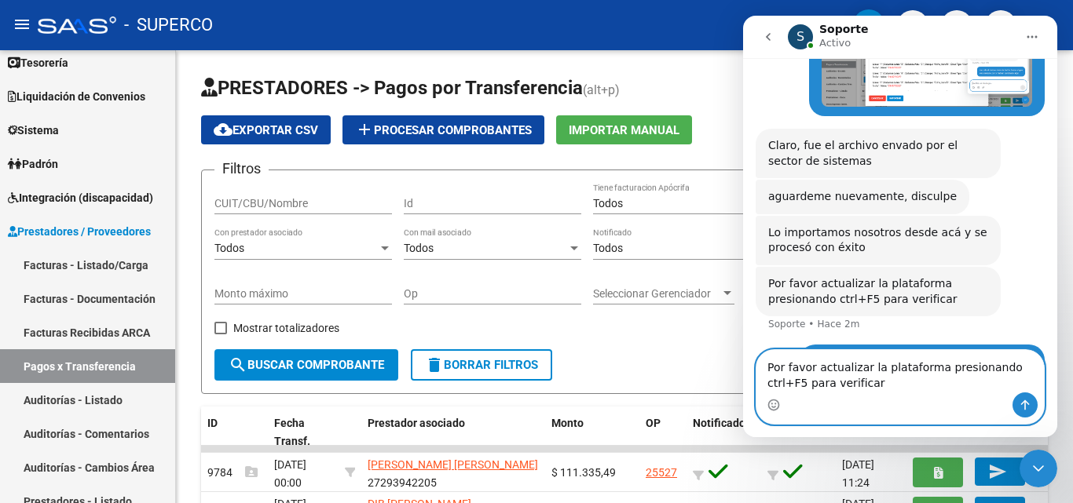
scroll to position [522, 0]
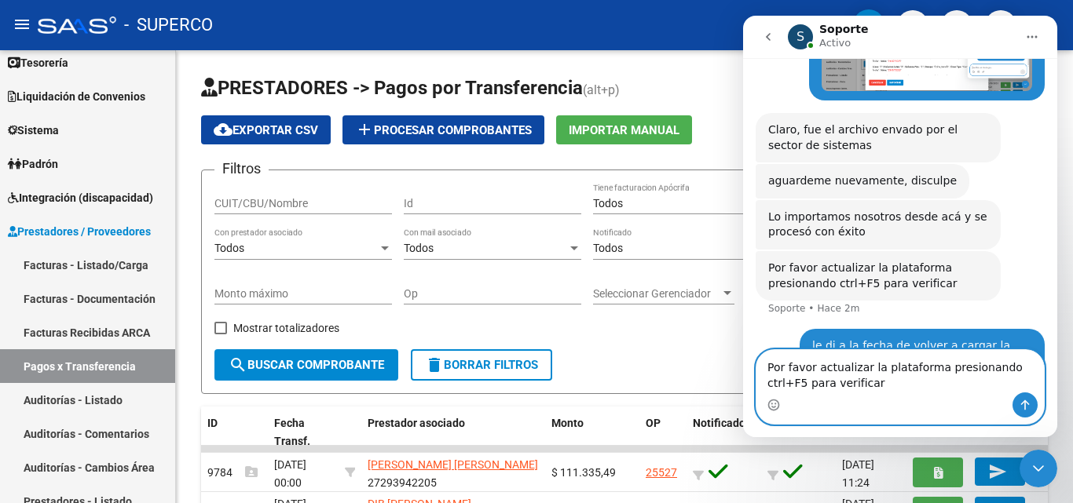
type textarea "Por favor actualizar la plataforma presionando ctrl+F5 para verificar"
click at [1029, 406] on icon "Enviar un mensaje…" at bounding box center [1025, 405] width 13 height 13
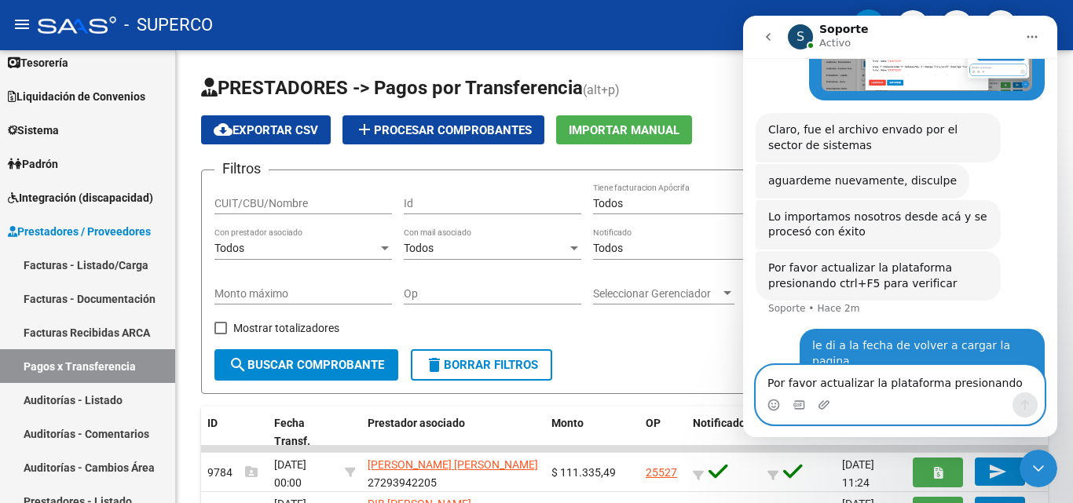
scroll to position [558, 0]
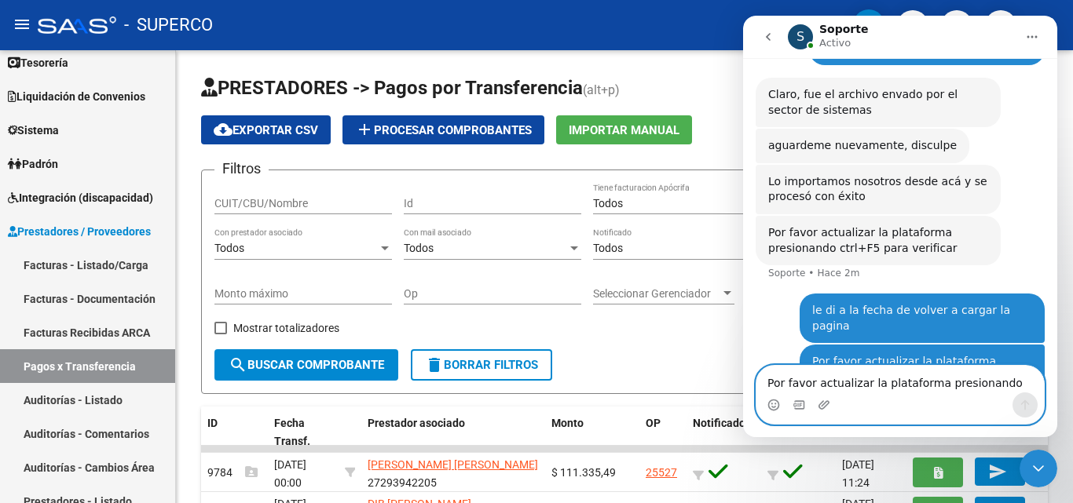
click at [854, 384] on textarea "Por favor actualizar la plataforma presionando ctrl+F5 para verificar" at bounding box center [899, 379] width 287 height 27
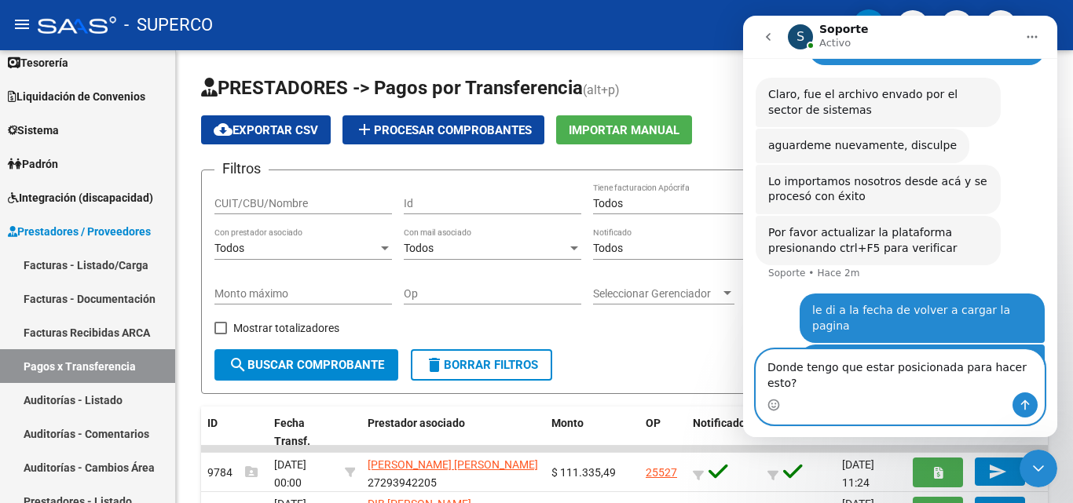
type textarea "Donde tengo que estar posicionada para hacer esto??"
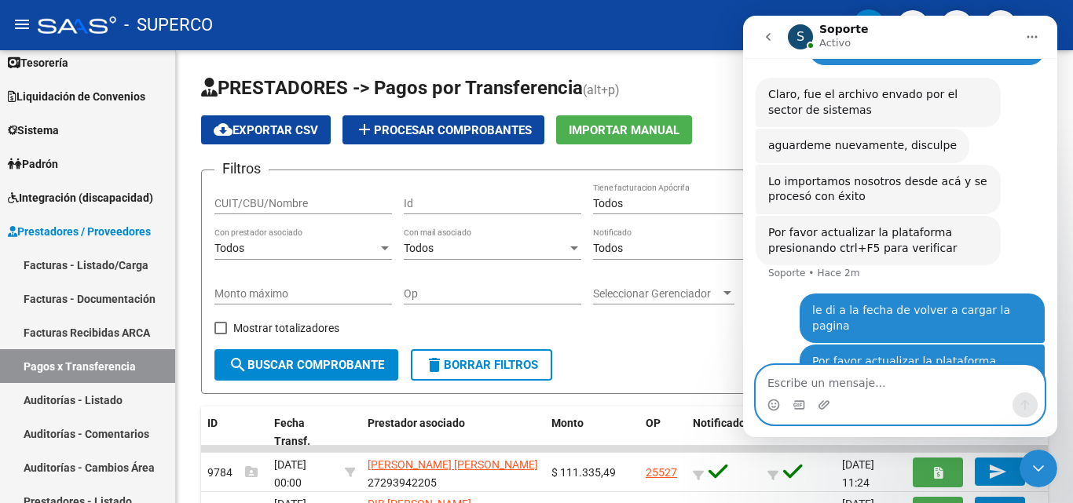
scroll to position [609, 0]
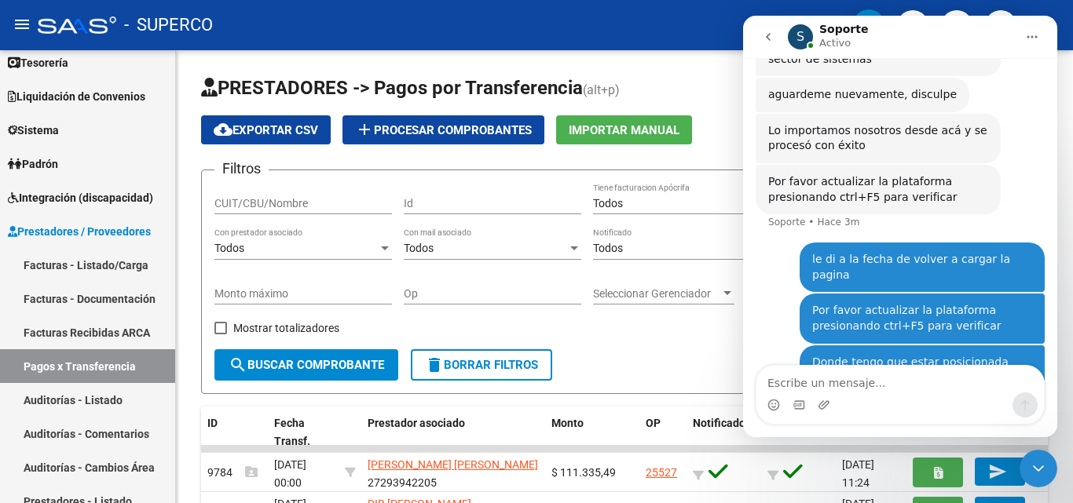
click at [27, 24] on mat-icon "menu" at bounding box center [22, 24] width 19 height 19
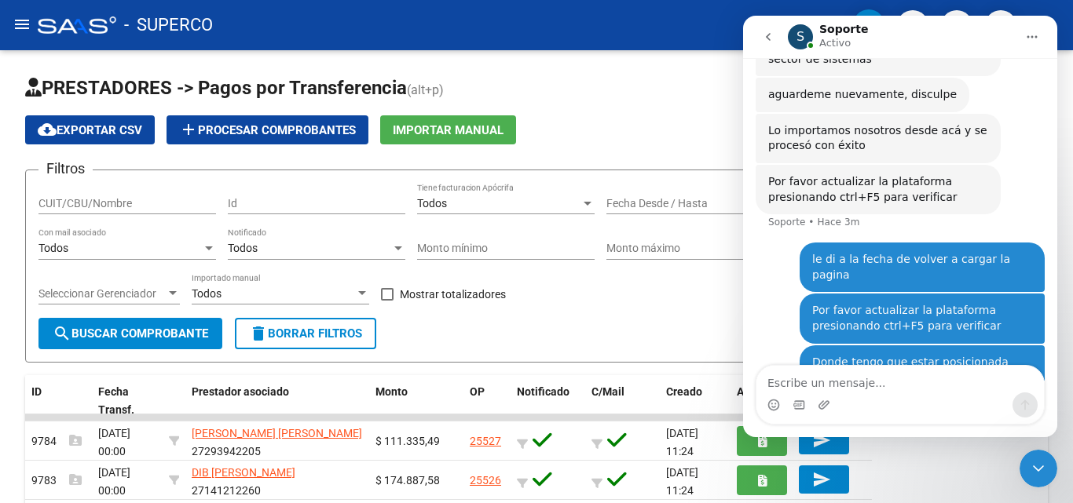
click at [27, 24] on mat-icon "menu" at bounding box center [22, 24] width 19 height 19
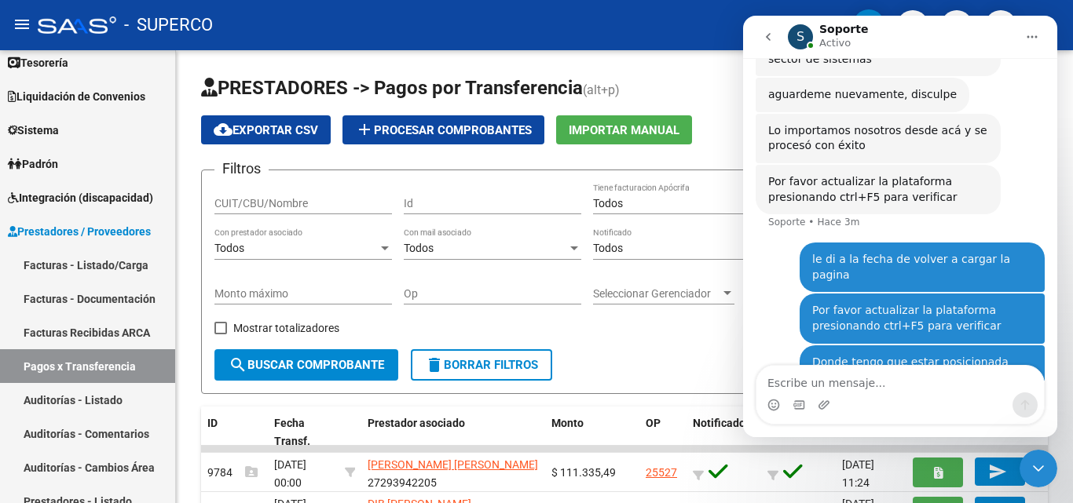
click at [66, 28] on div at bounding box center [77, 24] width 79 height 17
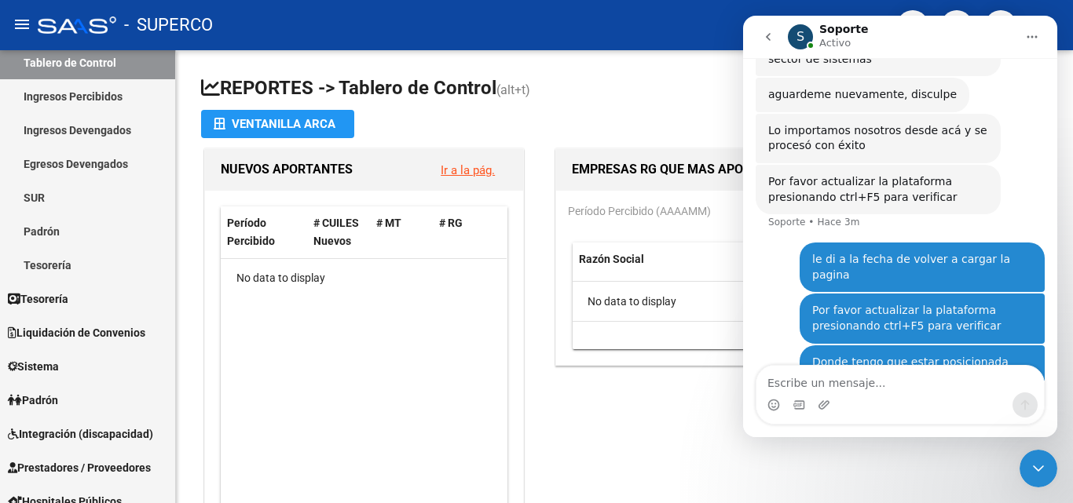
scroll to position [315, 0]
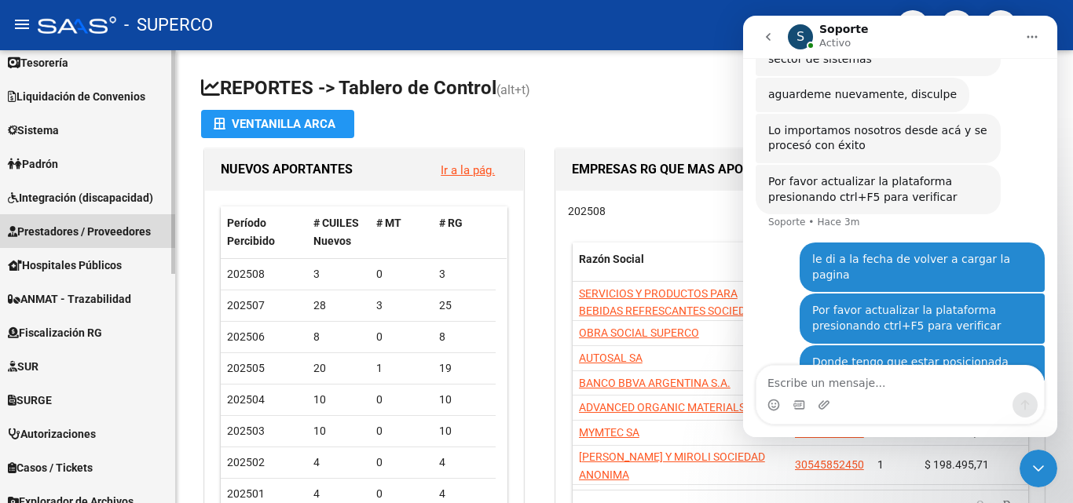
click at [87, 235] on span "Prestadores / Proveedores" at bounding box center [79, 231] width 143 height 17
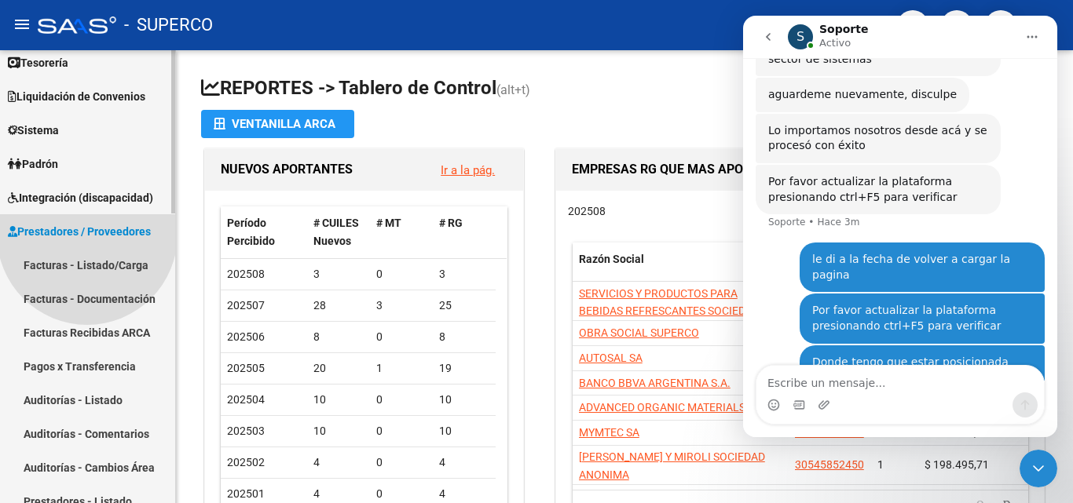
click at [87, 235] on span "Prestadores / Proveedores" at bounding box center [79, 231] width 143 height 17
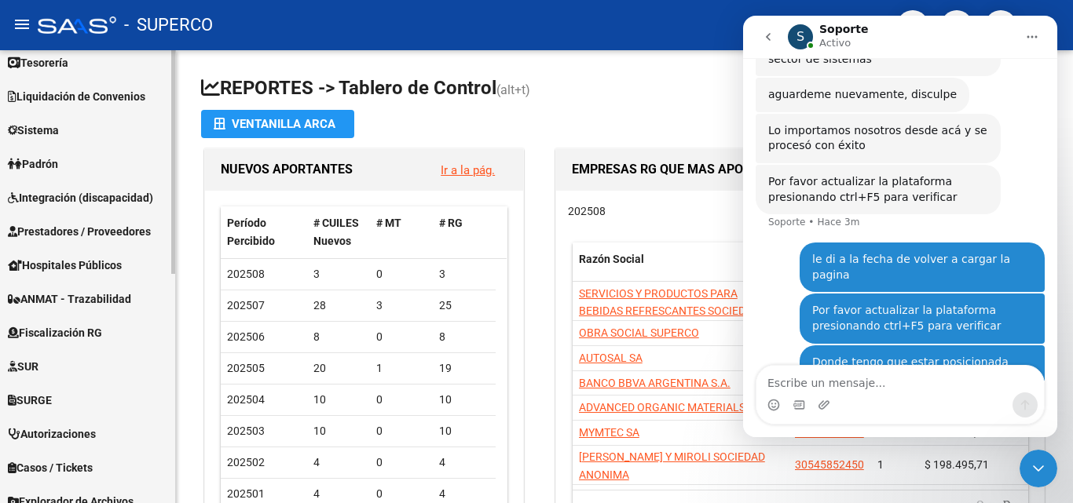
click at [87, 235] on span "Prestadores / Proveedores" at bounding box center [79, 231] width 143 height 17
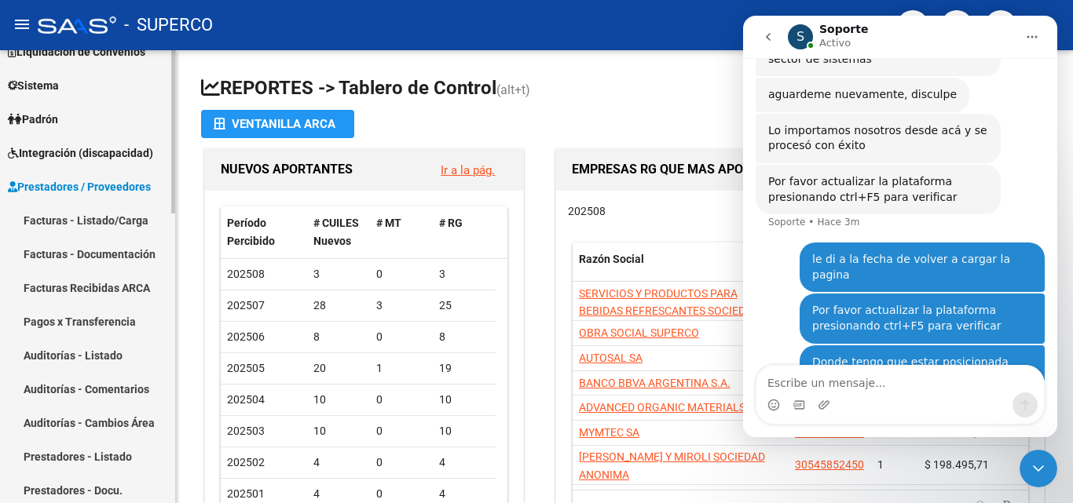
scroll to position [393, 0]
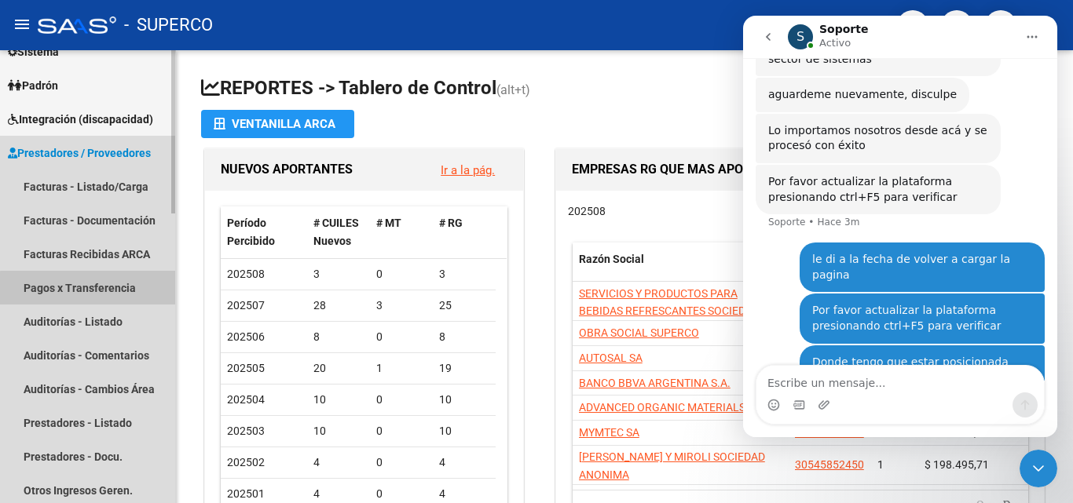
click at [116, 291] on link "Pagos x Transferencia" at bounding box center [87, 288] width 175 height 34
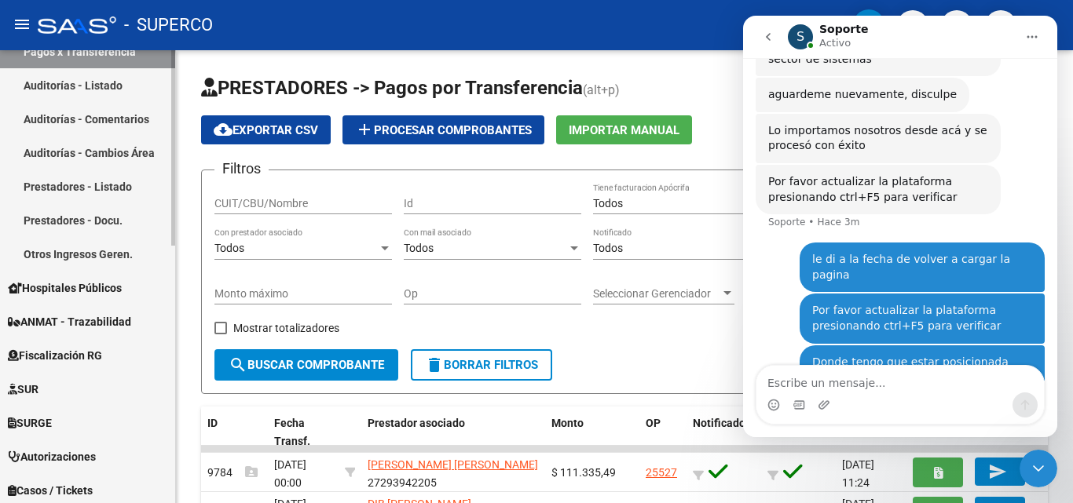
scroll to position [157, 0]
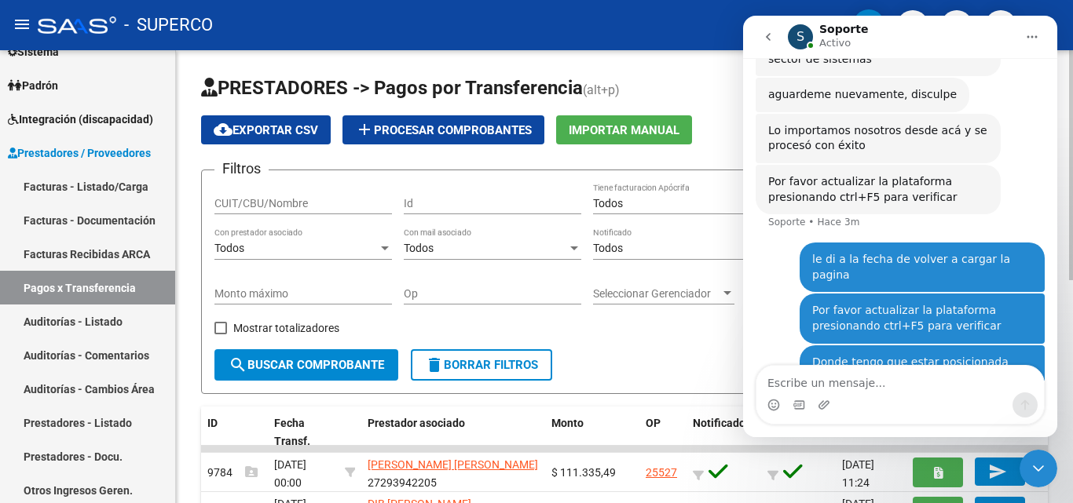
click at [633, 126] on span "Importar Manual" at bounding box center [624, 130] width 111 height 14
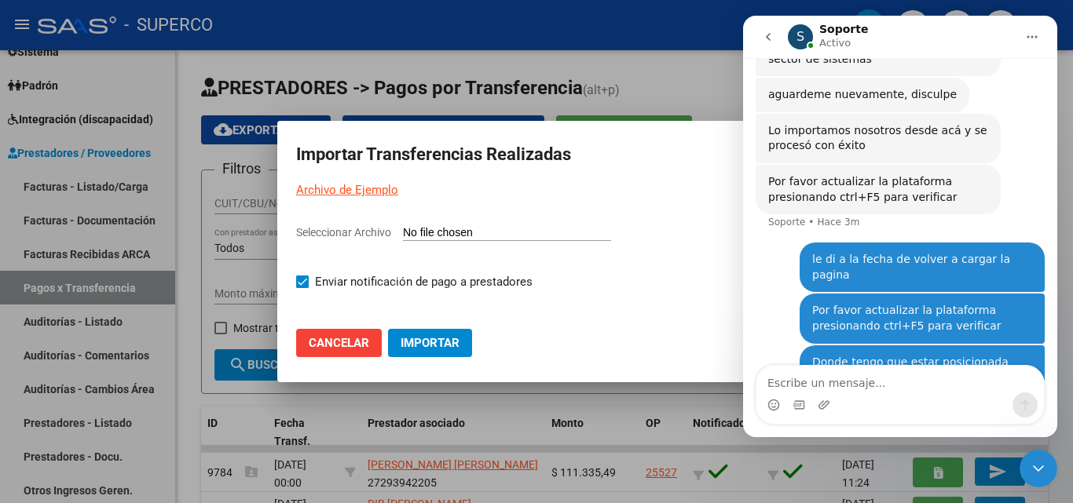
click at [420, 237] on input "Seleccionar Archivo" at bounding box center [507, 233] width 208 height 15
type input "C:\fakepath\import-ejemplo-pagos-transferencias julio (2).csv"
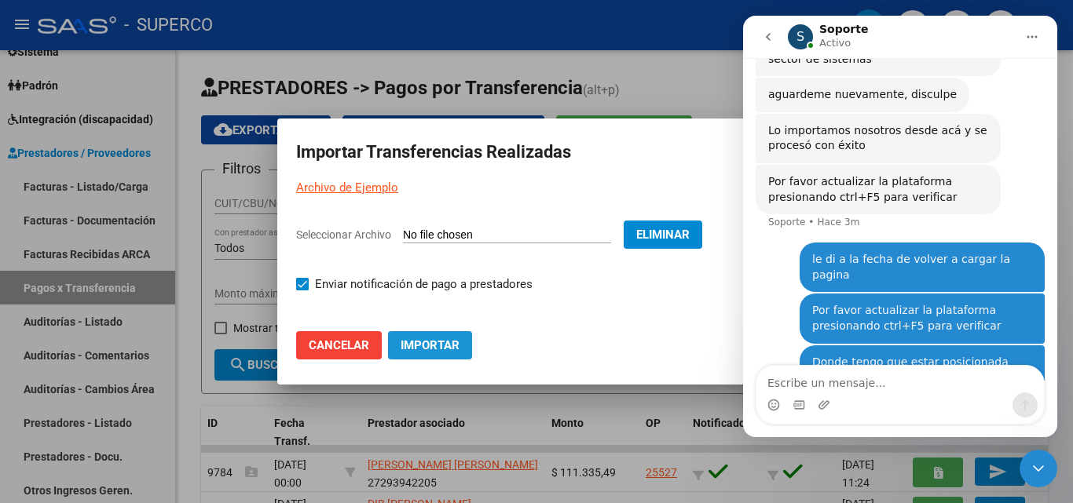
click at [421, 349] on span "Importar" at bounding box center [429, 345] width 59 height 14
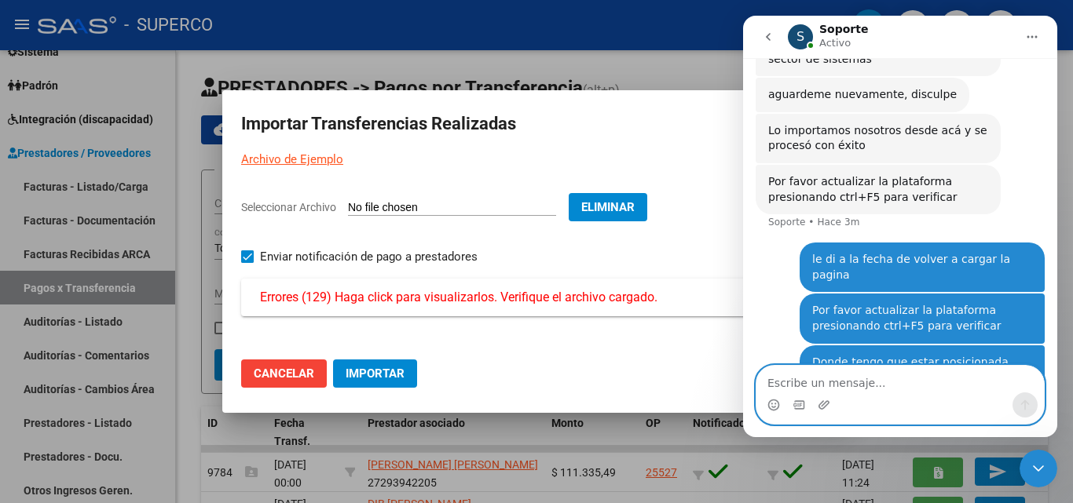
click at [834, 386] on textarea "Escribe un mensaje..." at bounding box center [899, 379] width 287 height 27
type textarea "porque lo hice y me sigue dando error"
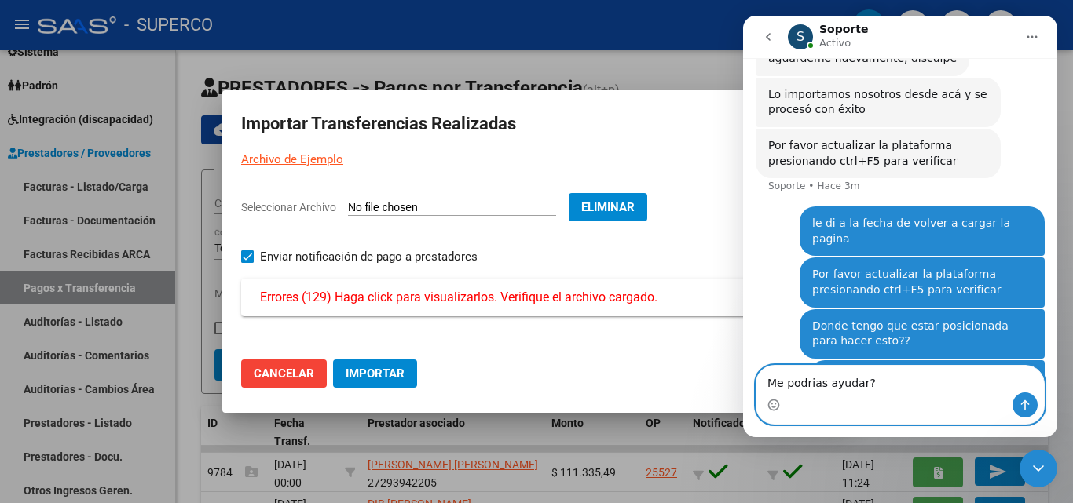
type textarea "Me podrias ayudar??"
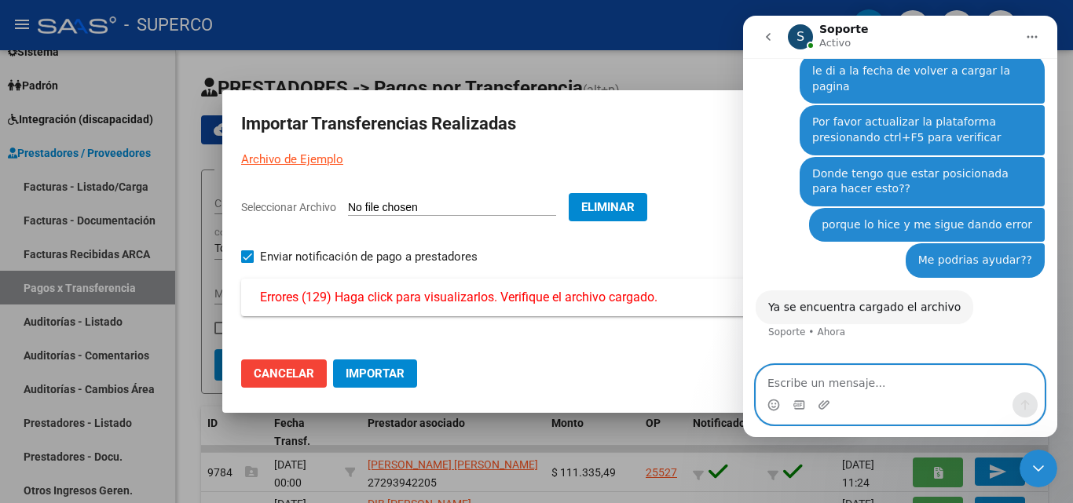
scroll to position [803, 0]
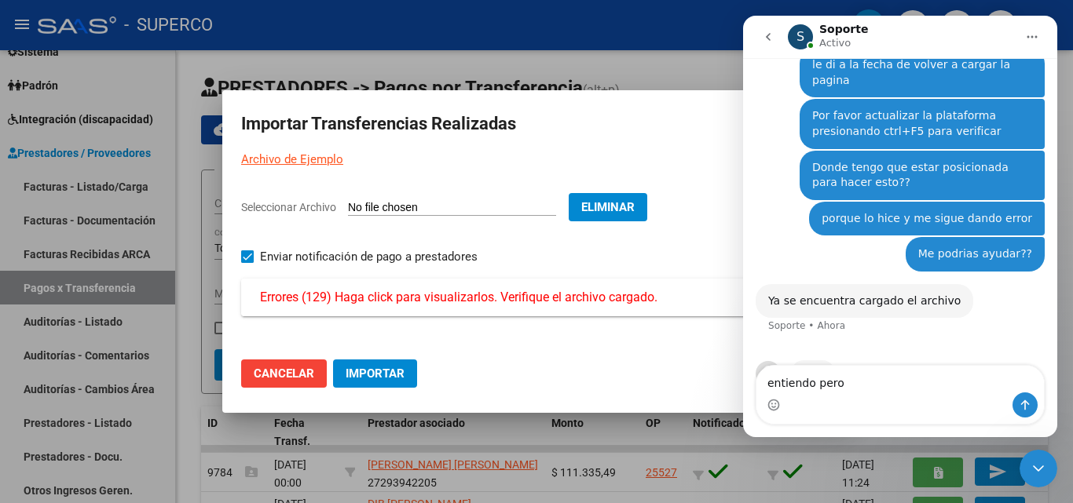
click at [539, 300] on span "Errores (129) Haga click para visualizarlos. Verifique el archivo cargado." at bounding box center [458, 297] width 397 height 19
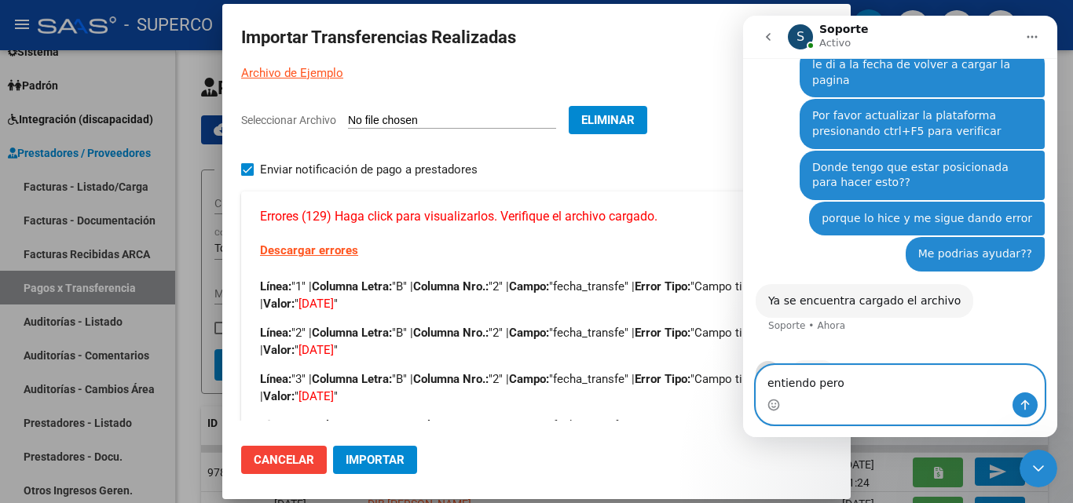
click at [853, 385] on textarea "entiendo pero" at bounding box center [899, 379] width 287 height 27
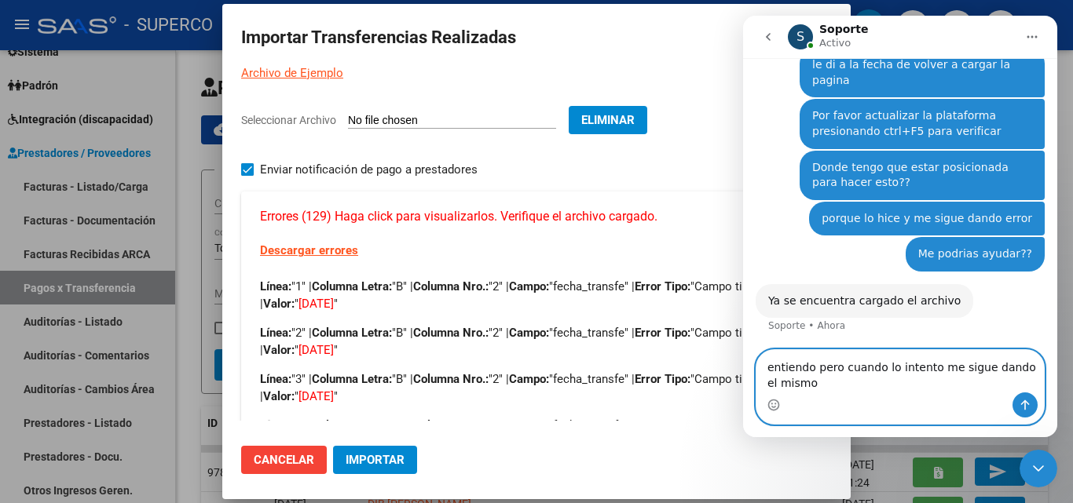
scroll to position [819, 0]
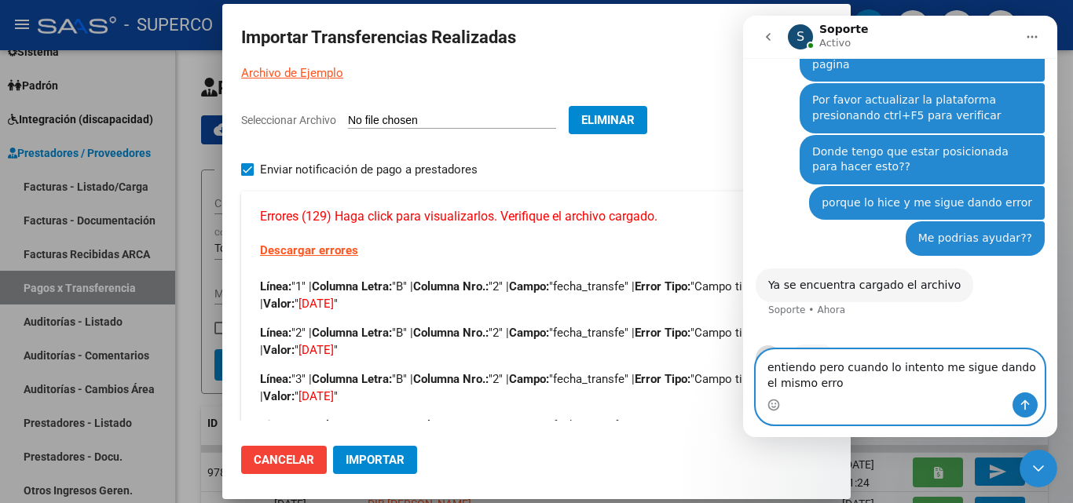
type textarea "entiendo pero cuando lo intento me sigue dando el mismo error"
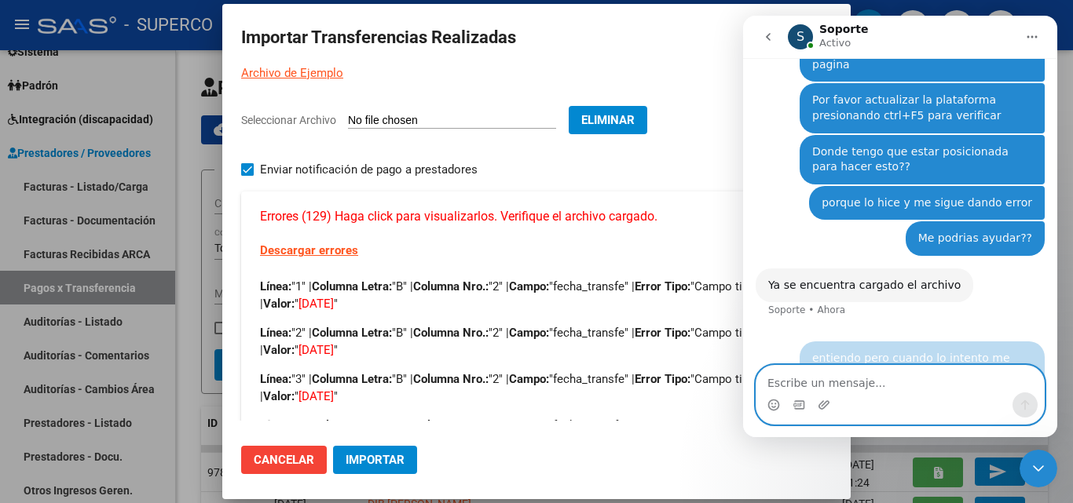
scroll to position [865, 0]
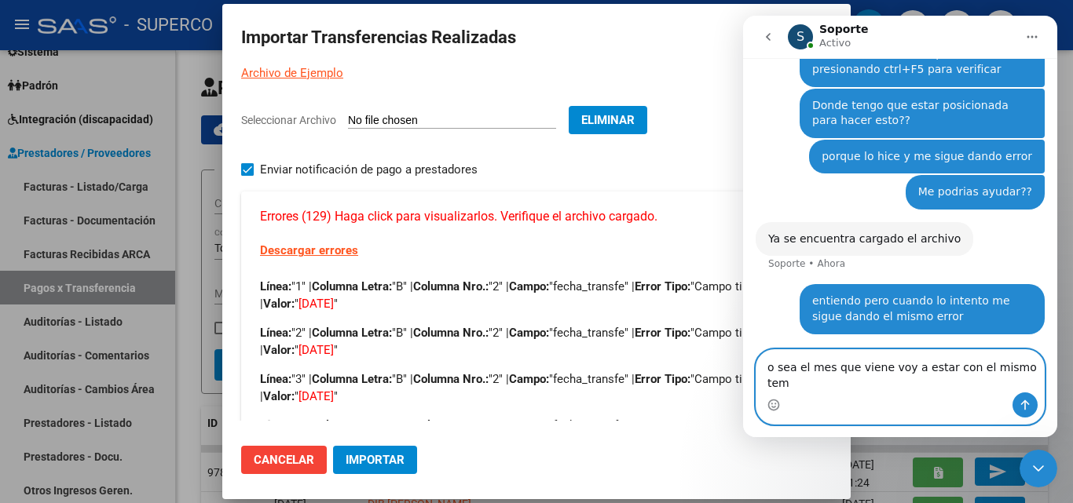
type textarea "o sea el mes que viene voy a estar con el mismo tema"
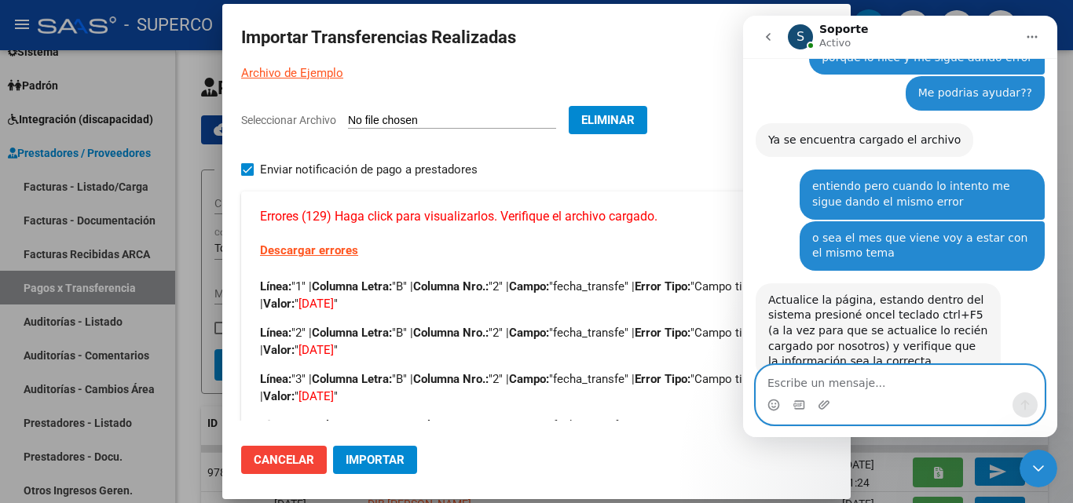
scroll to position [1025, 0]
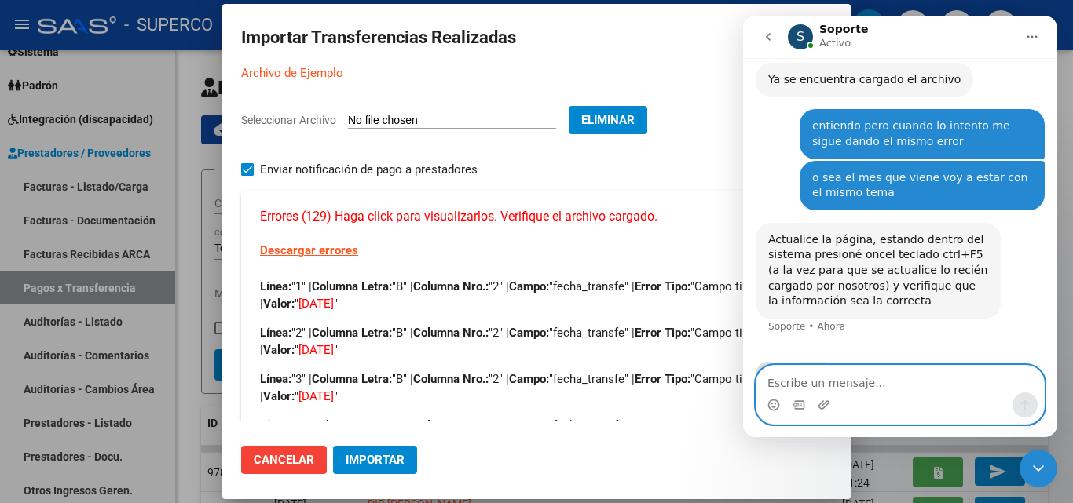
click at [805, 380] on textarea "Escribe un mensaje..." at bounding box center [899, 379] width 287 height 27
type textarea "ya lo hice"
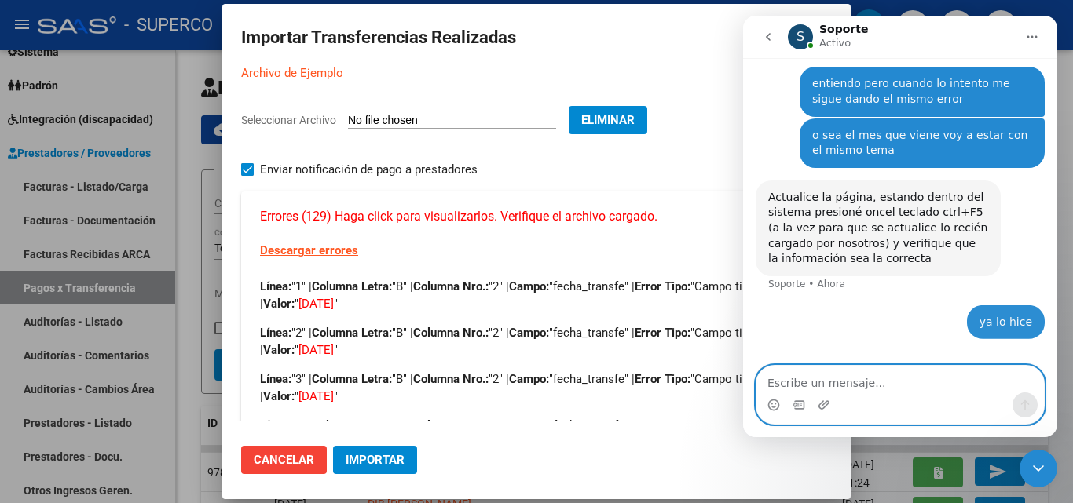
scroll to position [1072, 0]
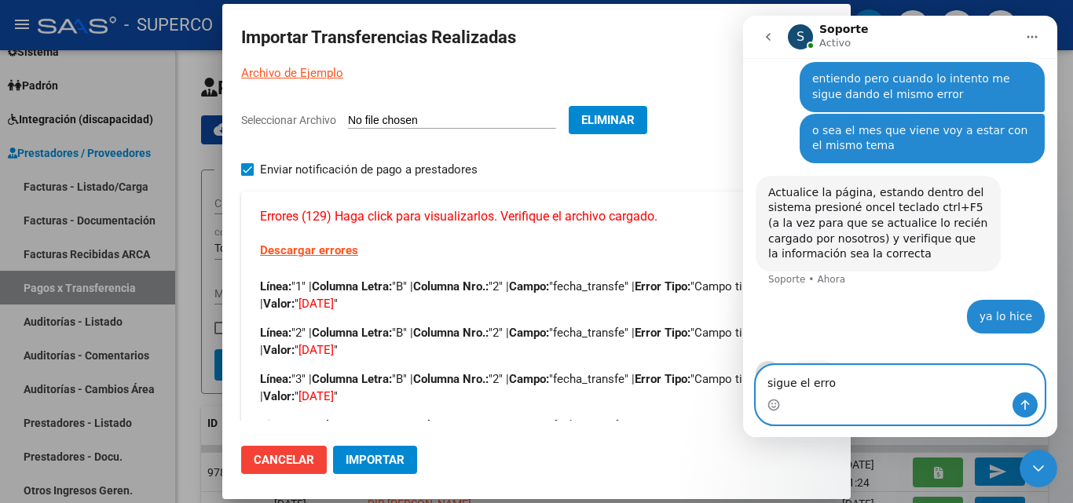
type textarea "sigue el error"
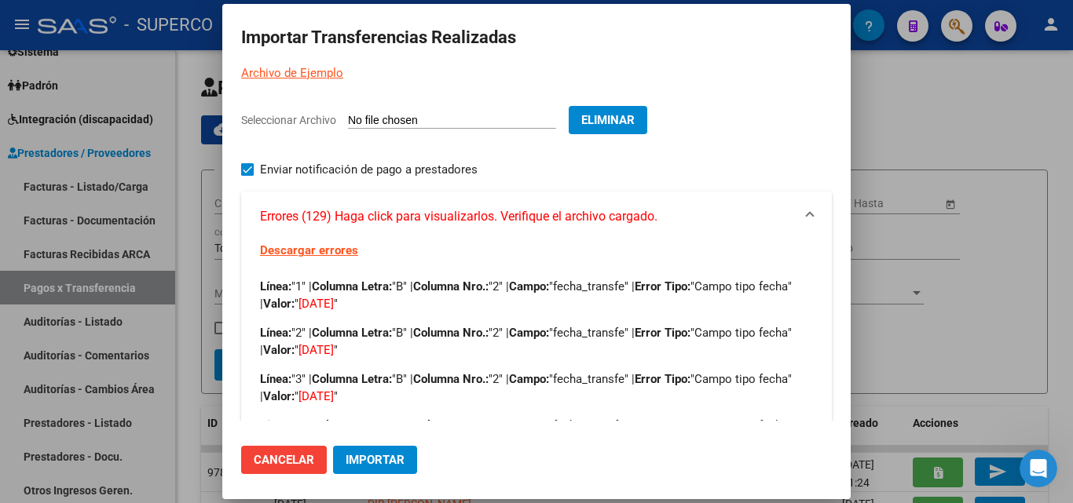
scroll to position [1092, 0]
click at [273, 461] on span "Cancelar" at bounding box center [284, 460] width 60 height 14
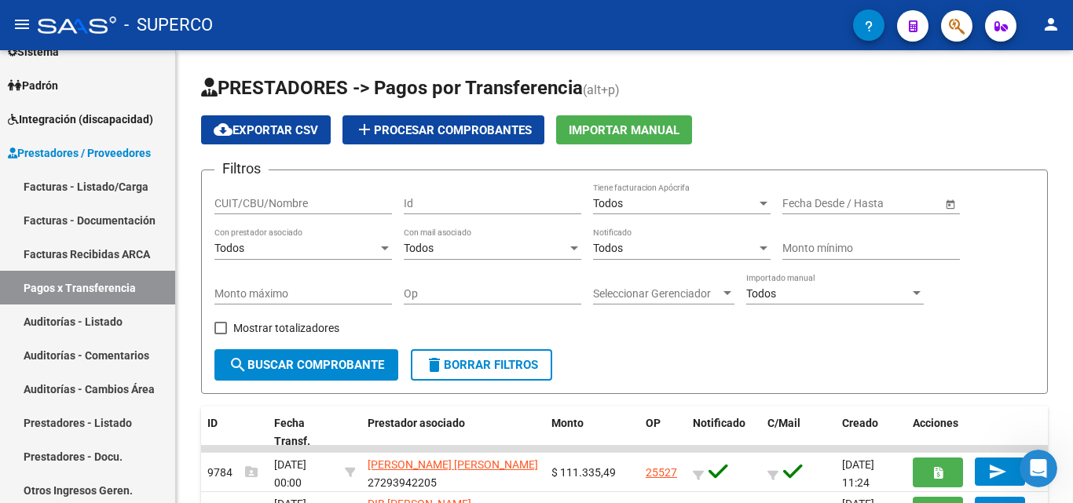
click at [1044, 467] on icon "Abrir Intercom Messenger" at bounding box center [1039, 469] width 26 height 26
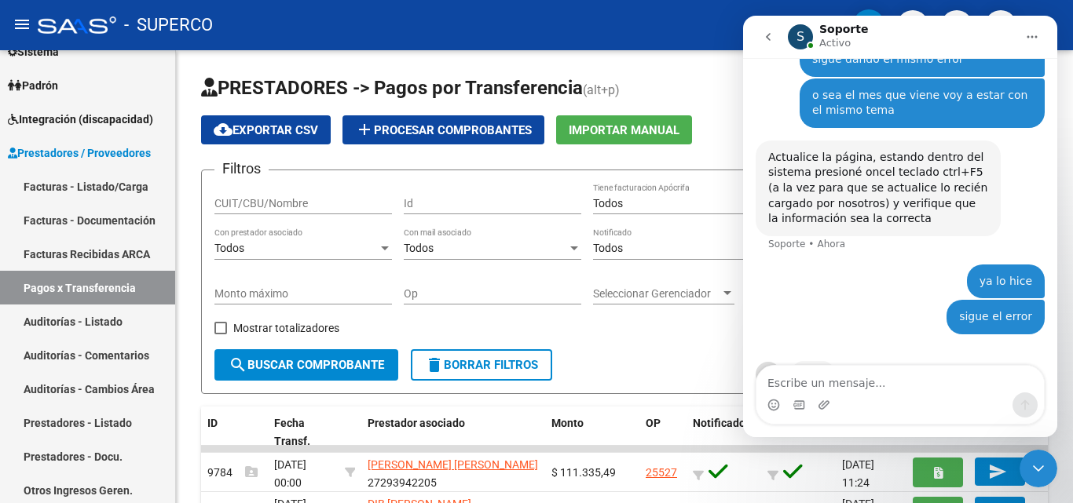
click at [837, 390] on textarea "Escribe un mensaje..." at bounding box center [899, 379] width 287 height 27
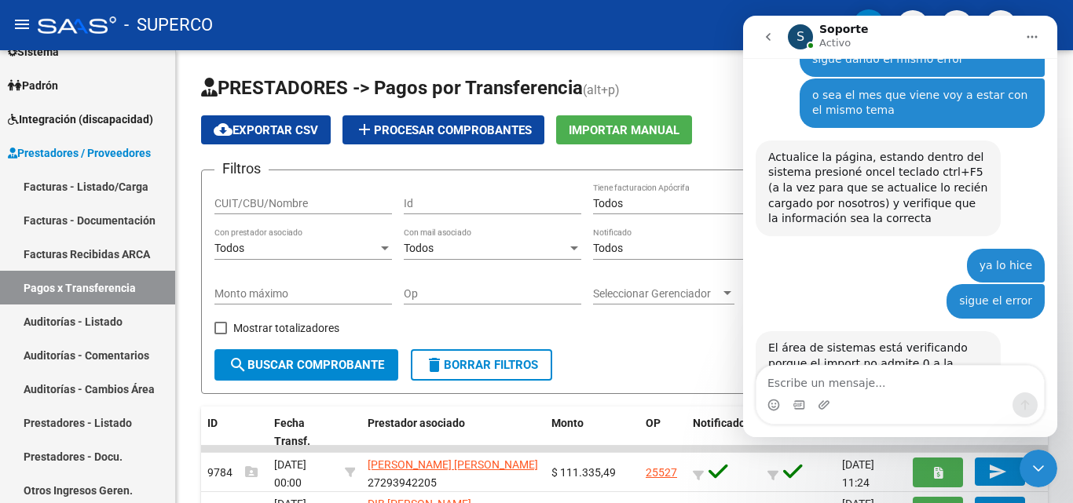
scroll to position [1125, 0]
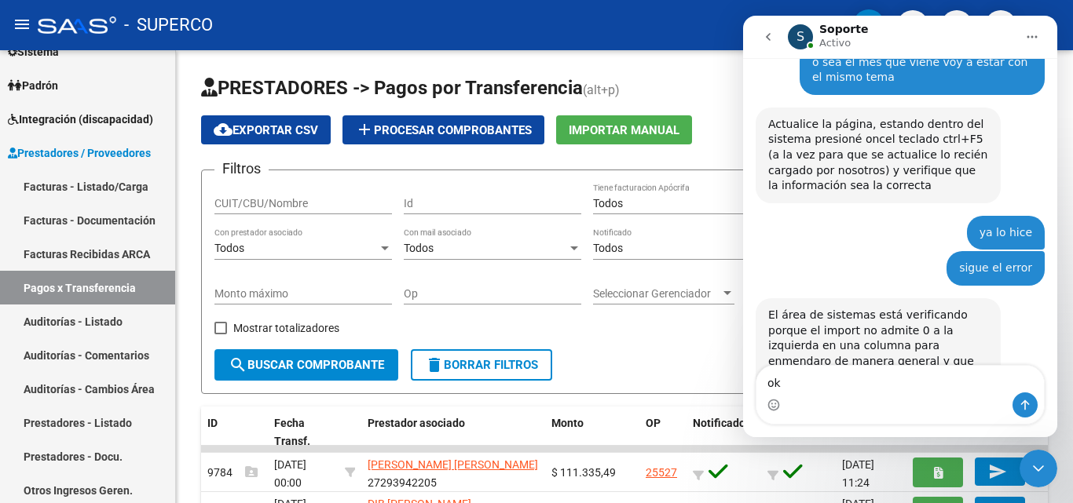
type textarea "ok"
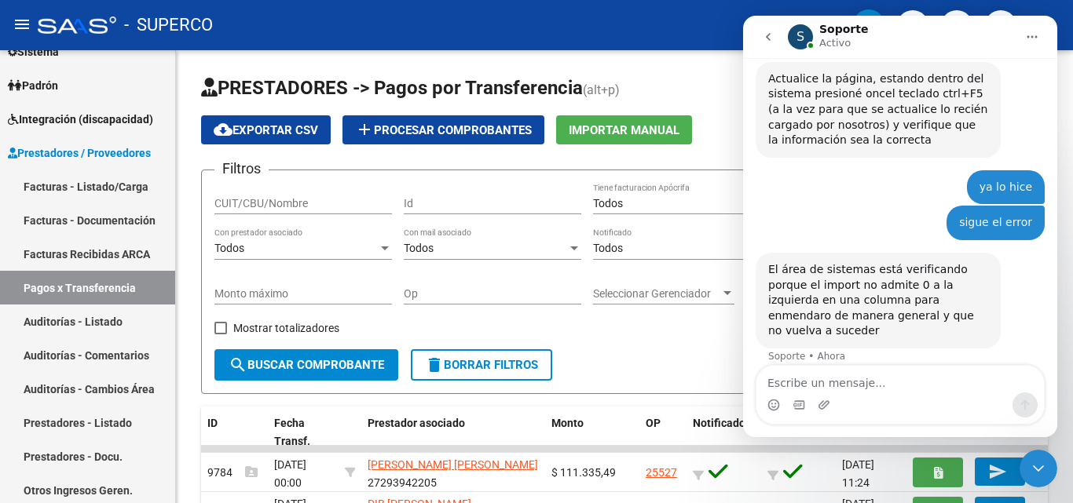
scroll to position [1171, 0]
type textarea "avanzo asi mientras tanto"
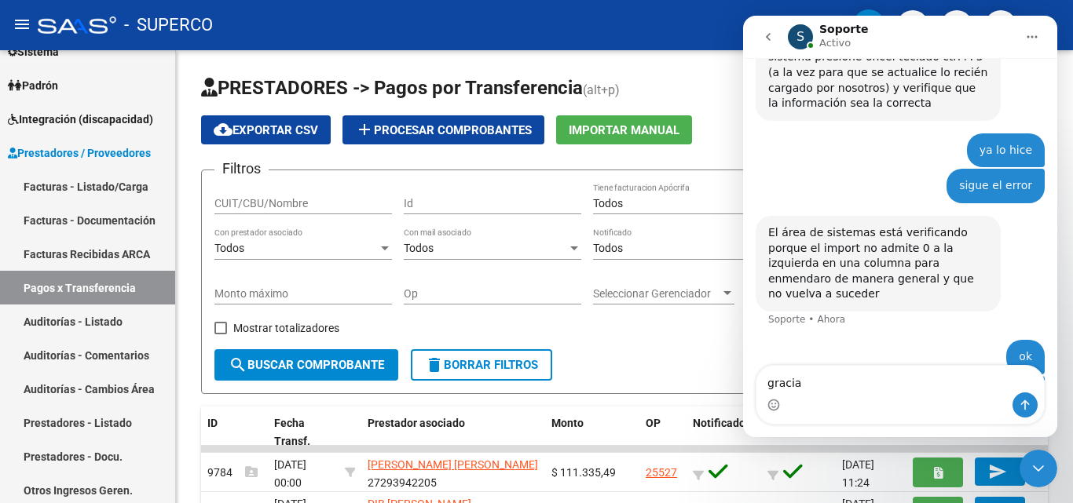
type textarea "gracias"
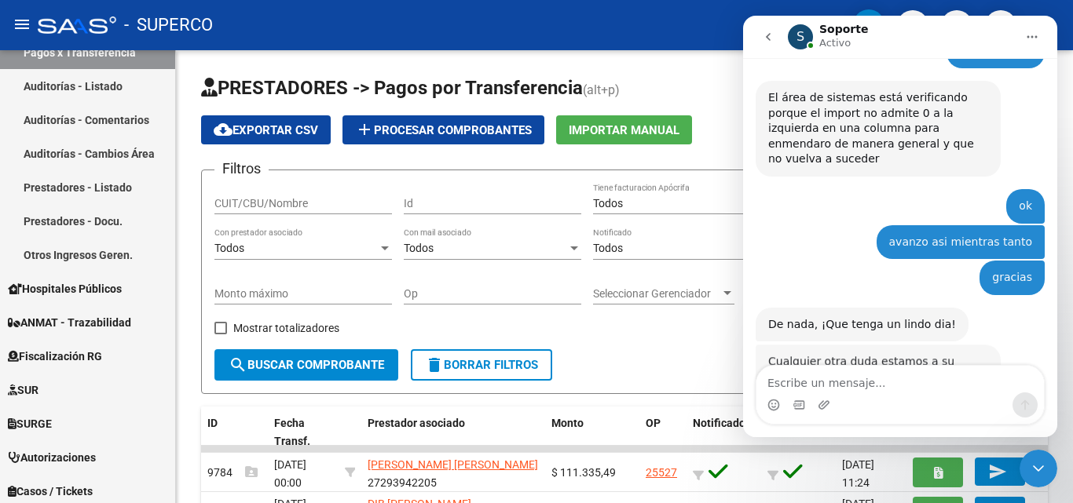
scroll to position [1340, 0]
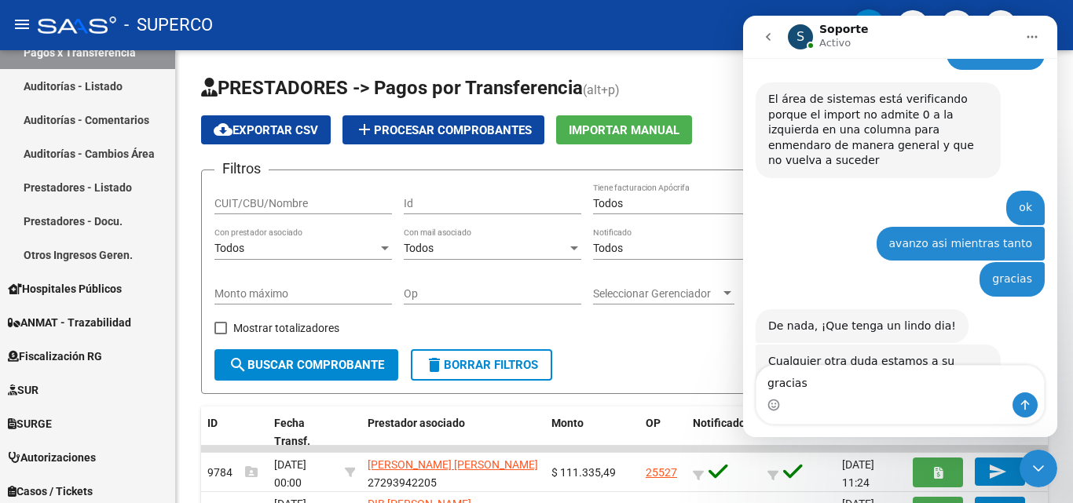
type textarea "gracias"
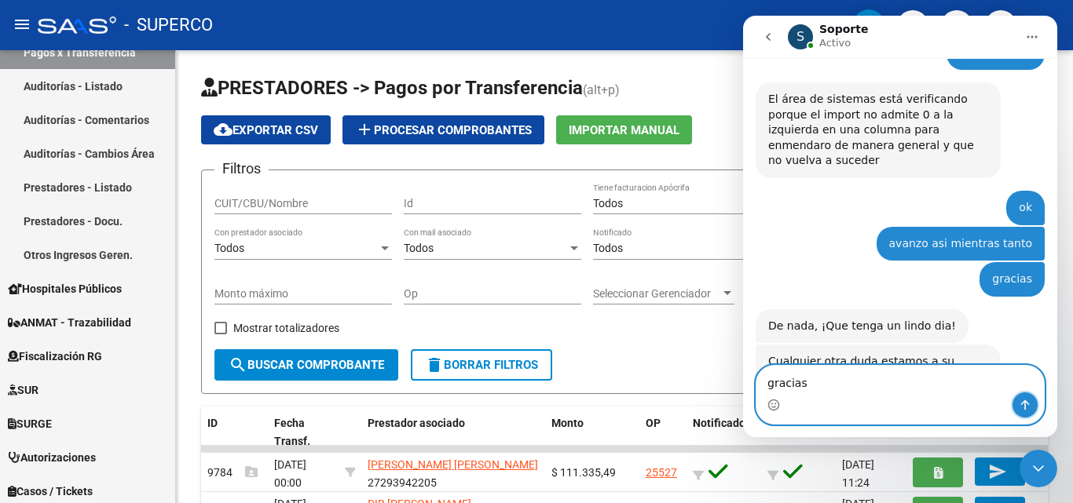
click at [1028, 399] on button "Enviar un mensaje…" at bounding box center [1024, 405] width 25 height 25
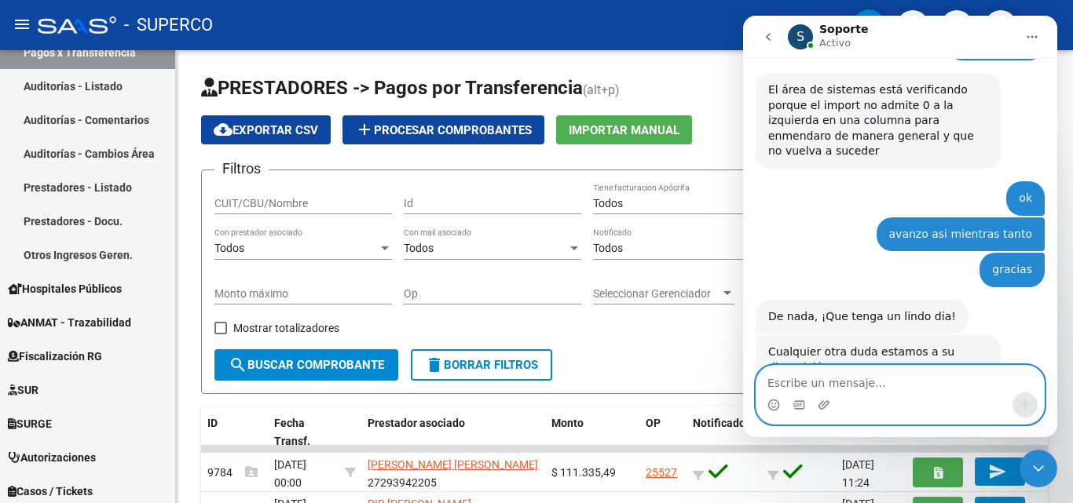
scroll to position [1388, 0]
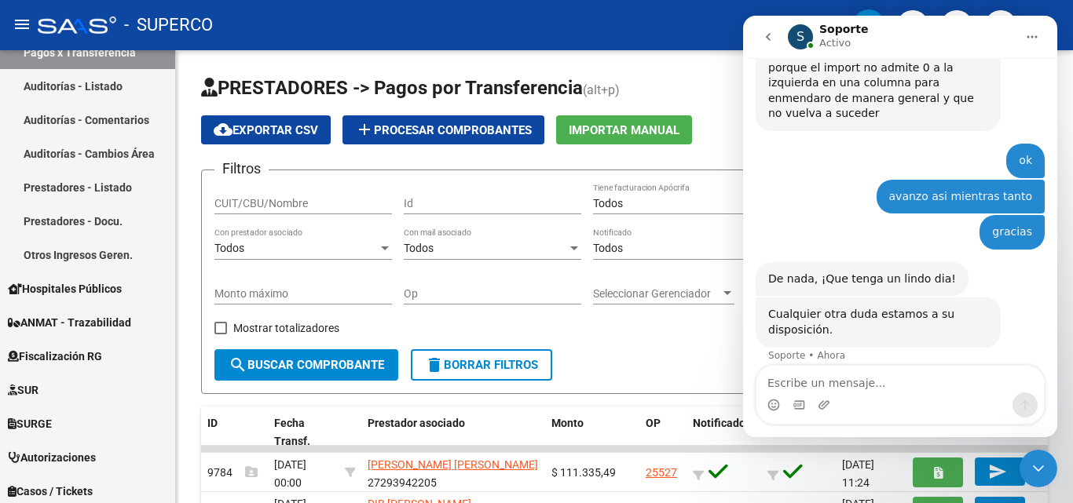
click at [1033, 29] on button "Inicio" at bounding box center [1032, 37] width 30 height 30
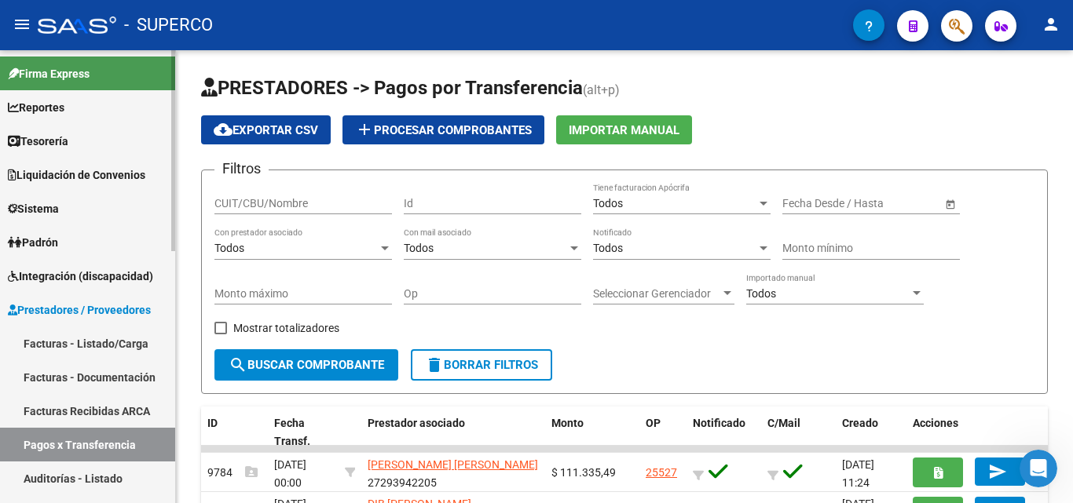
scroll to position [79, 0]
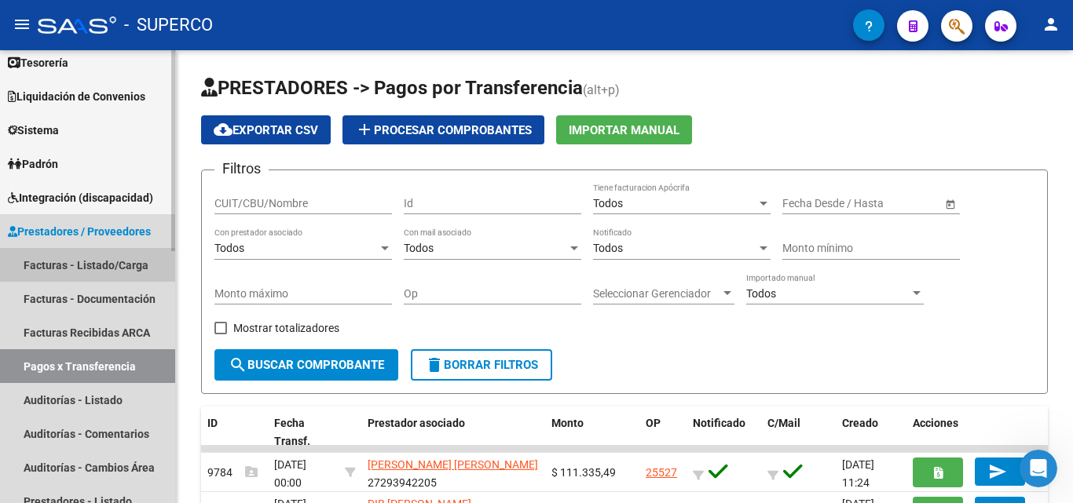
click at [75, 267] on link "Facturas - Listado/Carga" at bounding box center [87, 265] width 175 height 34
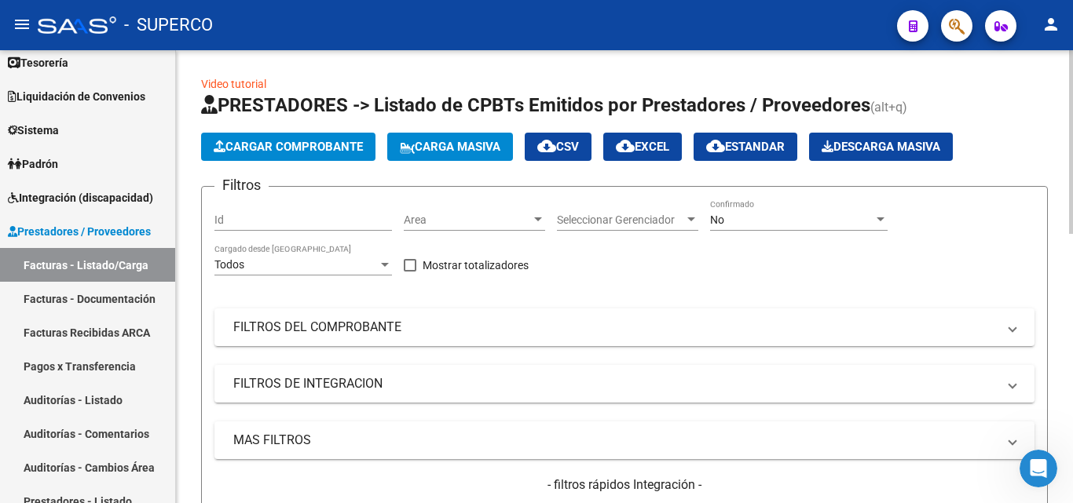
click at [730, 224] on div "No" at bounding box center [791, 220] width 163 height 13
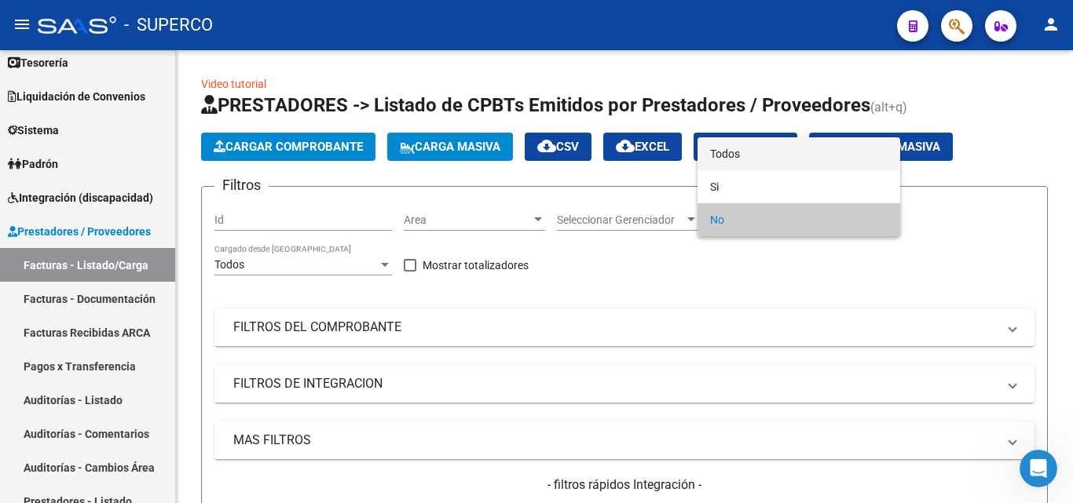
click at [737, 158] on span "Todos" at bounding box center [798, 153] width 177 height 33
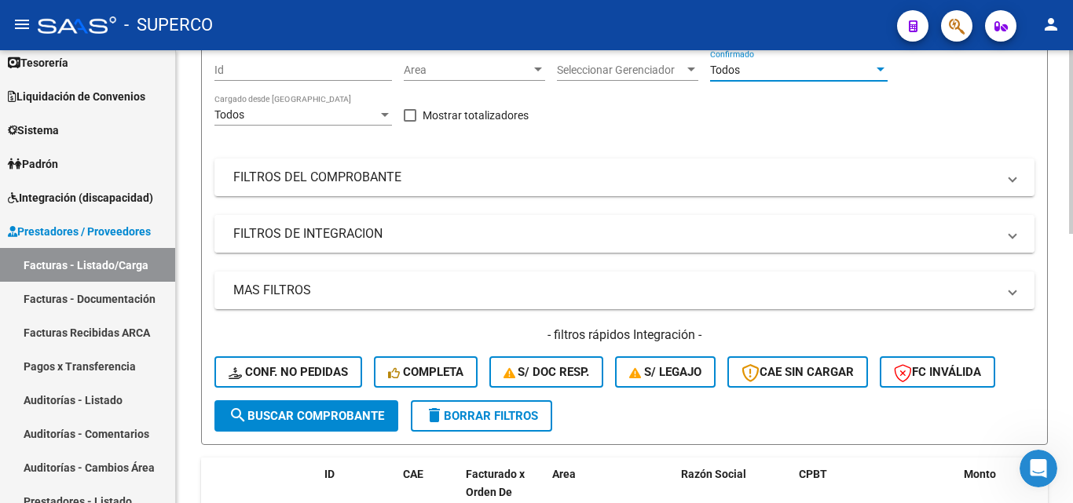
scroll to position [157, 0]
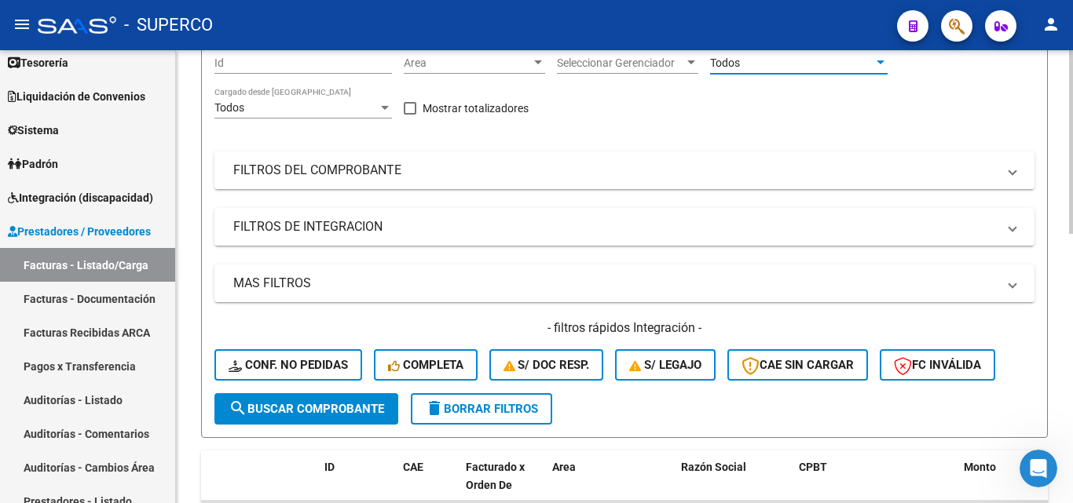
click at [280, 405] on span "search Buscar Comprobante" at bounding box center [306, 409] width 155 height 14
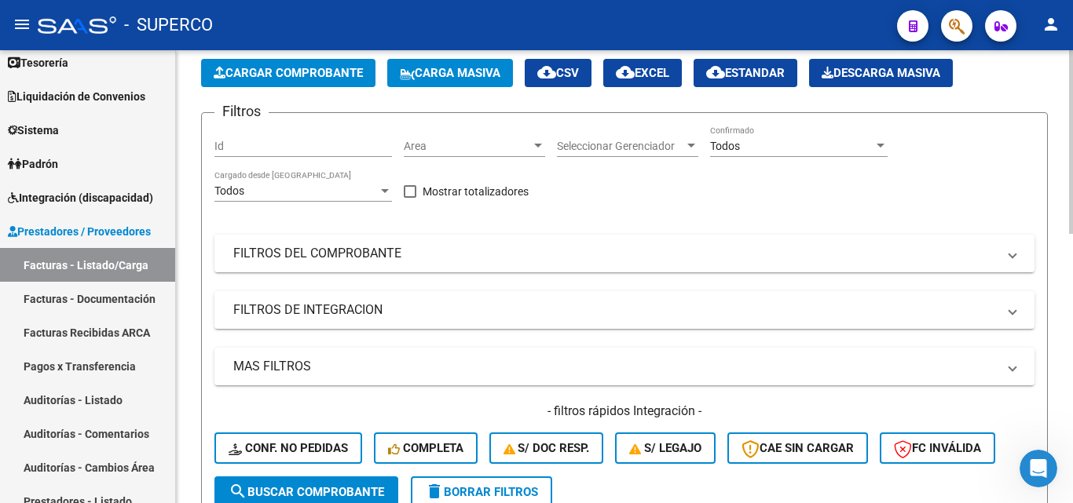
scroll to position [0, 0]
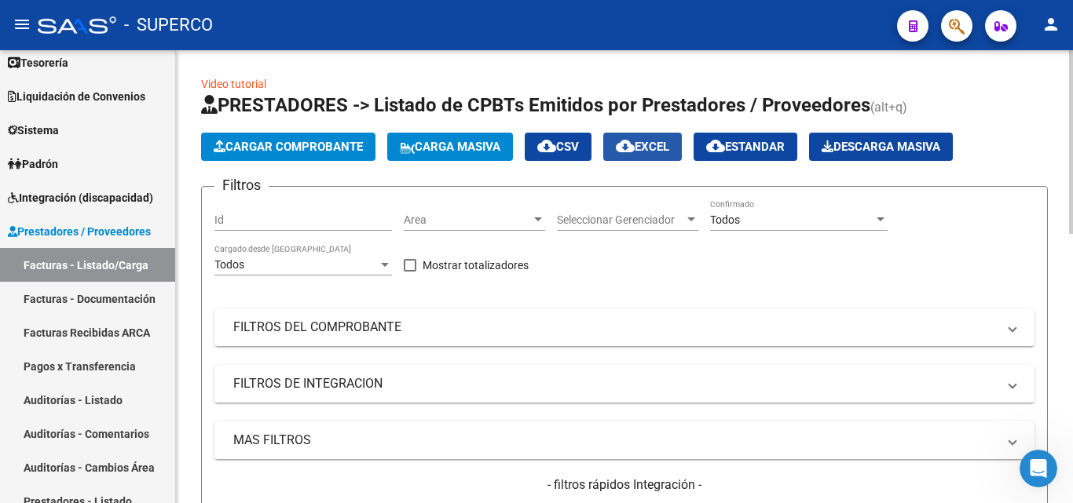
click at [669, 148] on span "cloud_download EXCEL" at bounding box center [642, 147] width 53 height 14
